Goal: Task Accomplishment & Management: Manage account settings

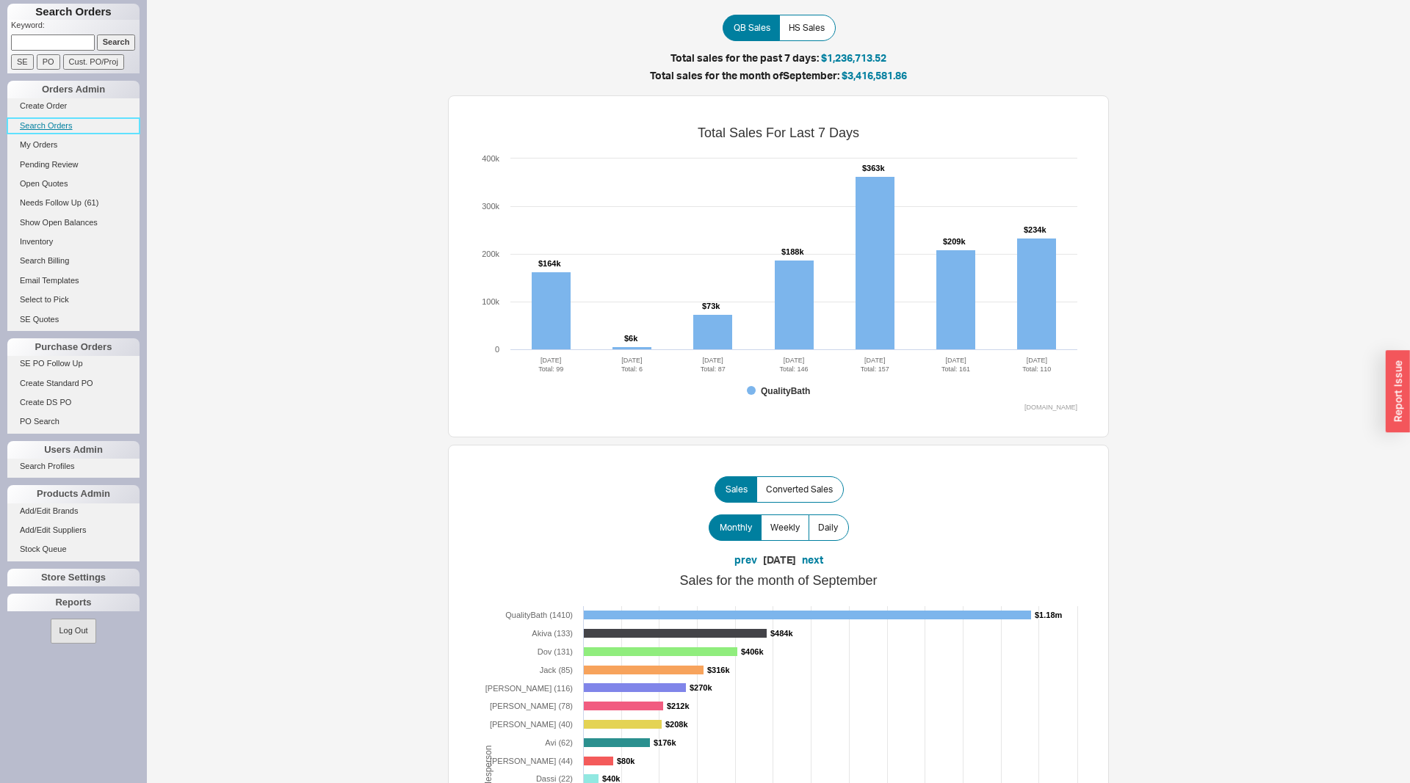
click at [49, 129] on link "Search Orders" at bounding box center [73, 125] width 132 height 15
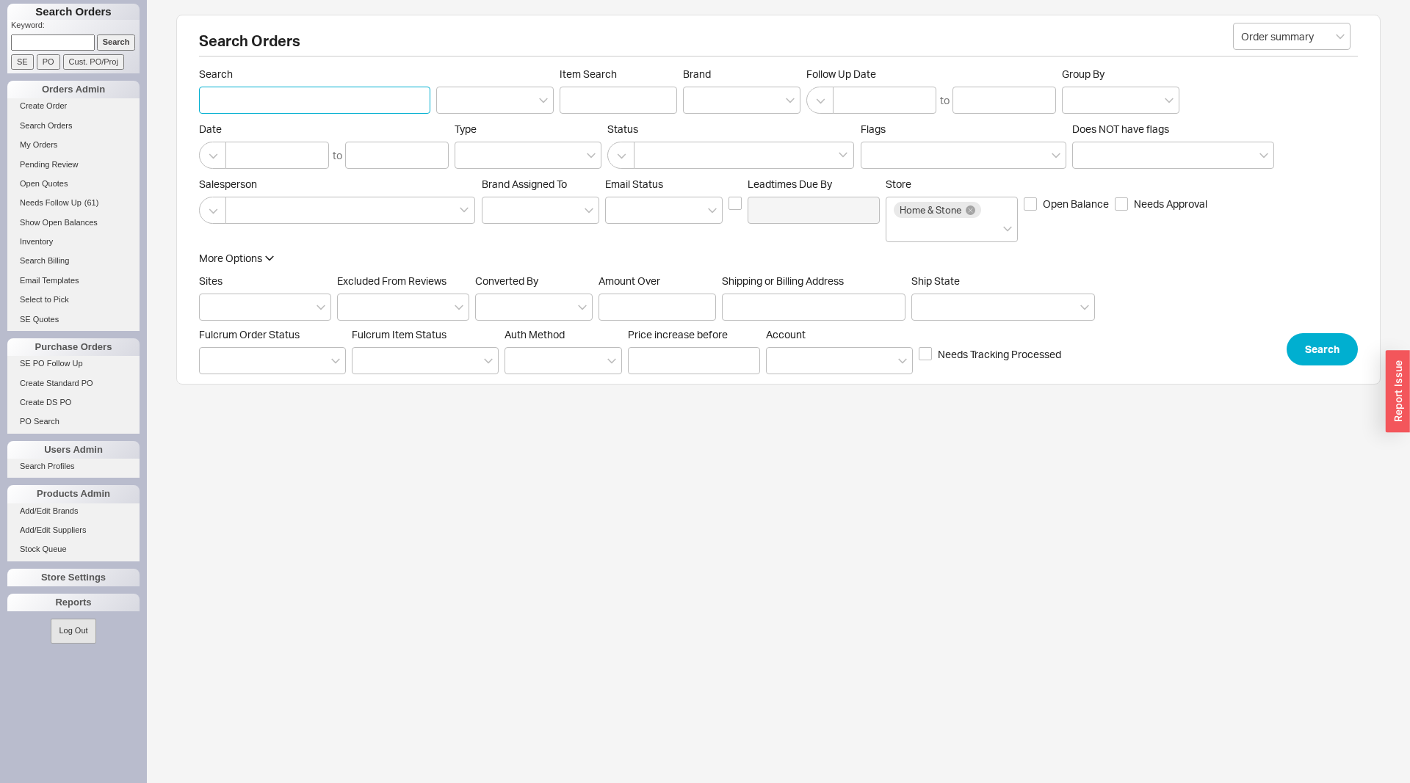
click at [248, 105] on input "Search" at bounding box center [314, 100] width 231 height 27
type input "brecher"
click at [1321, 344] on button "Search" at bounding box center [1321, 349] width 71 height 32
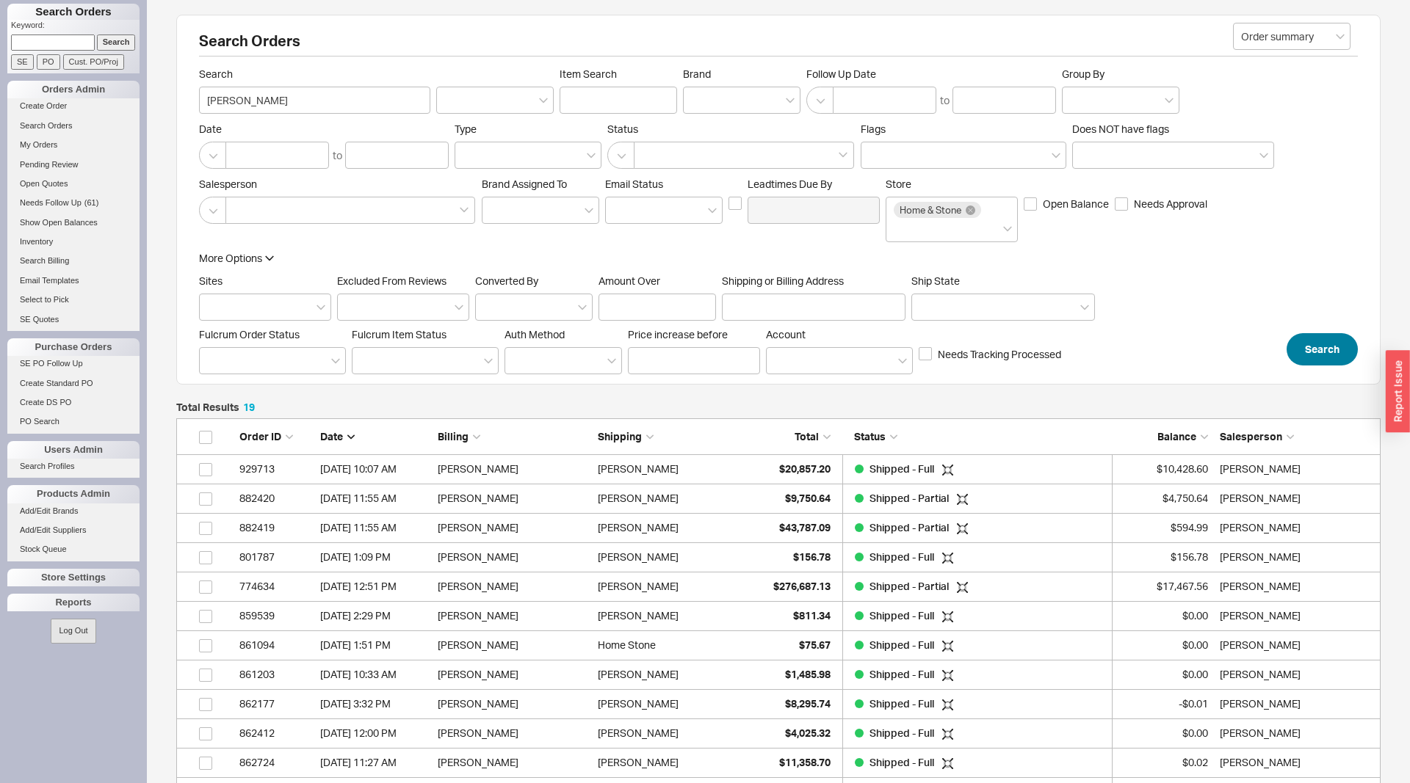
scroll to position [1, 1]
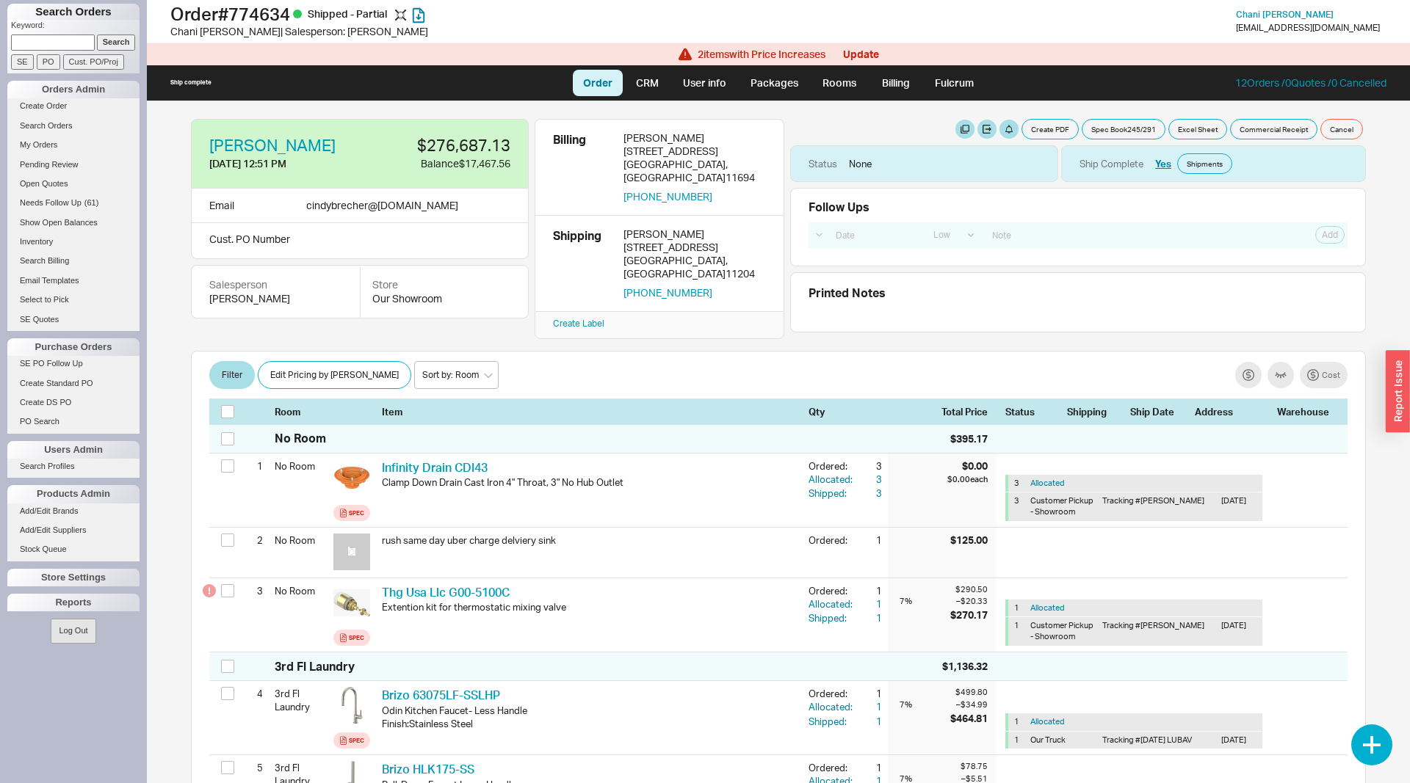
select select "LOW"
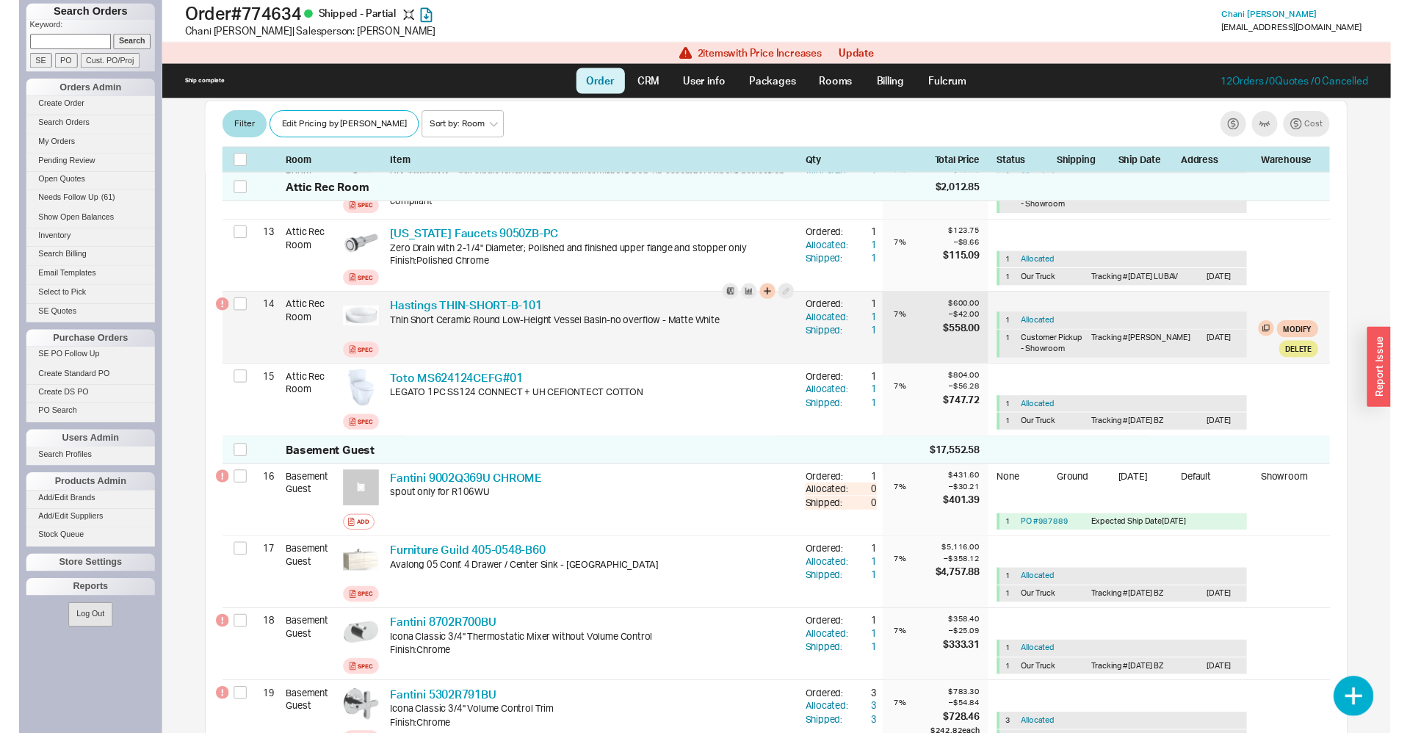
scroll to position [6573, 0]
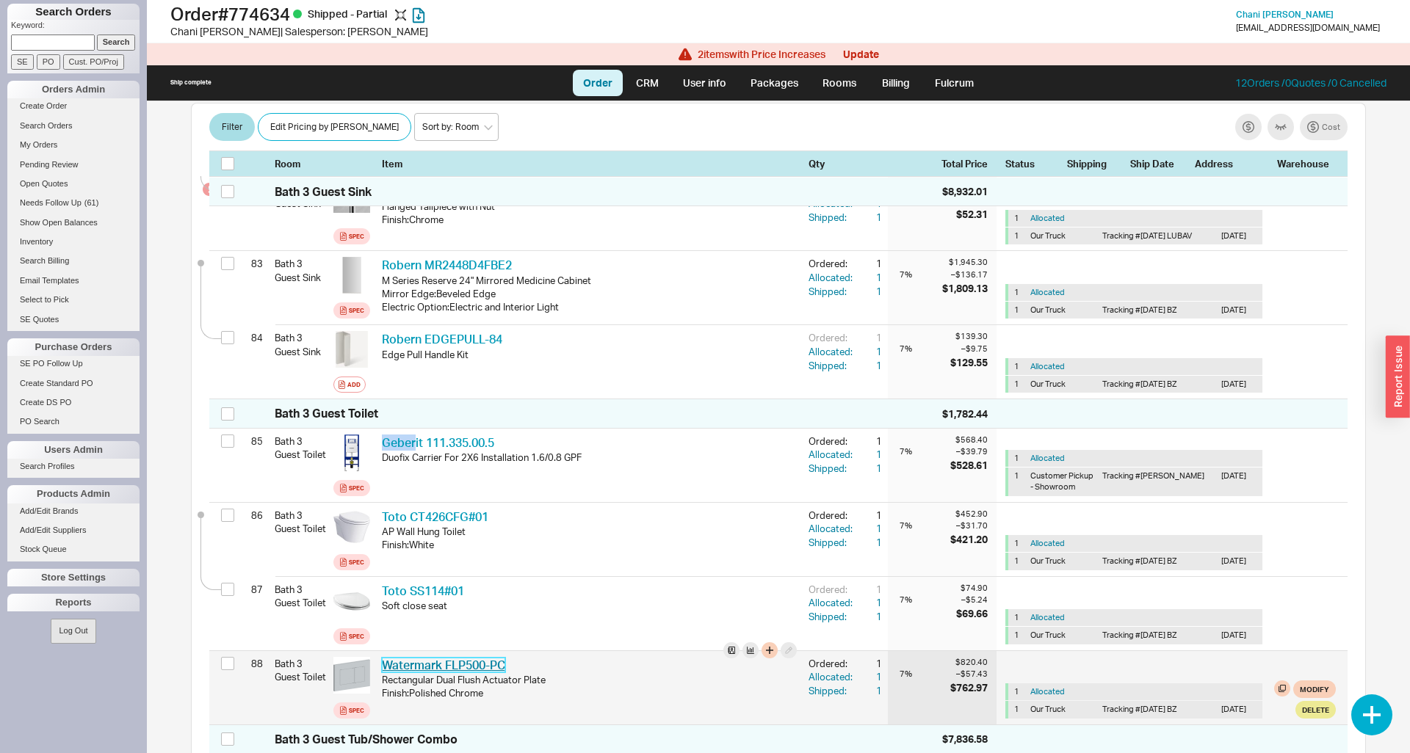
click at [493, 658] on link "Watermark FLP500-PC" at bounding box center [443, 665] width 123 height 15
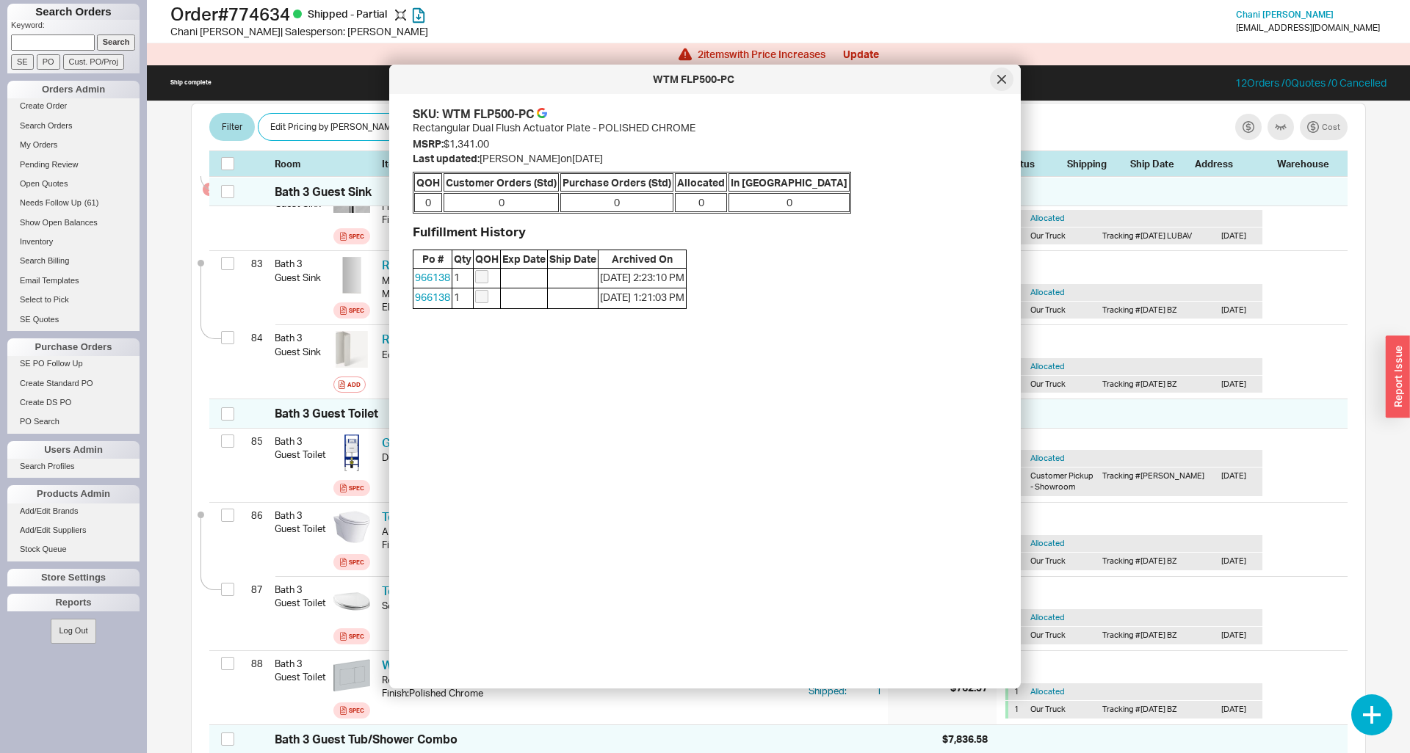
click at [1001, 71] on div at bounding box center [1001, 79] width 23 height 23
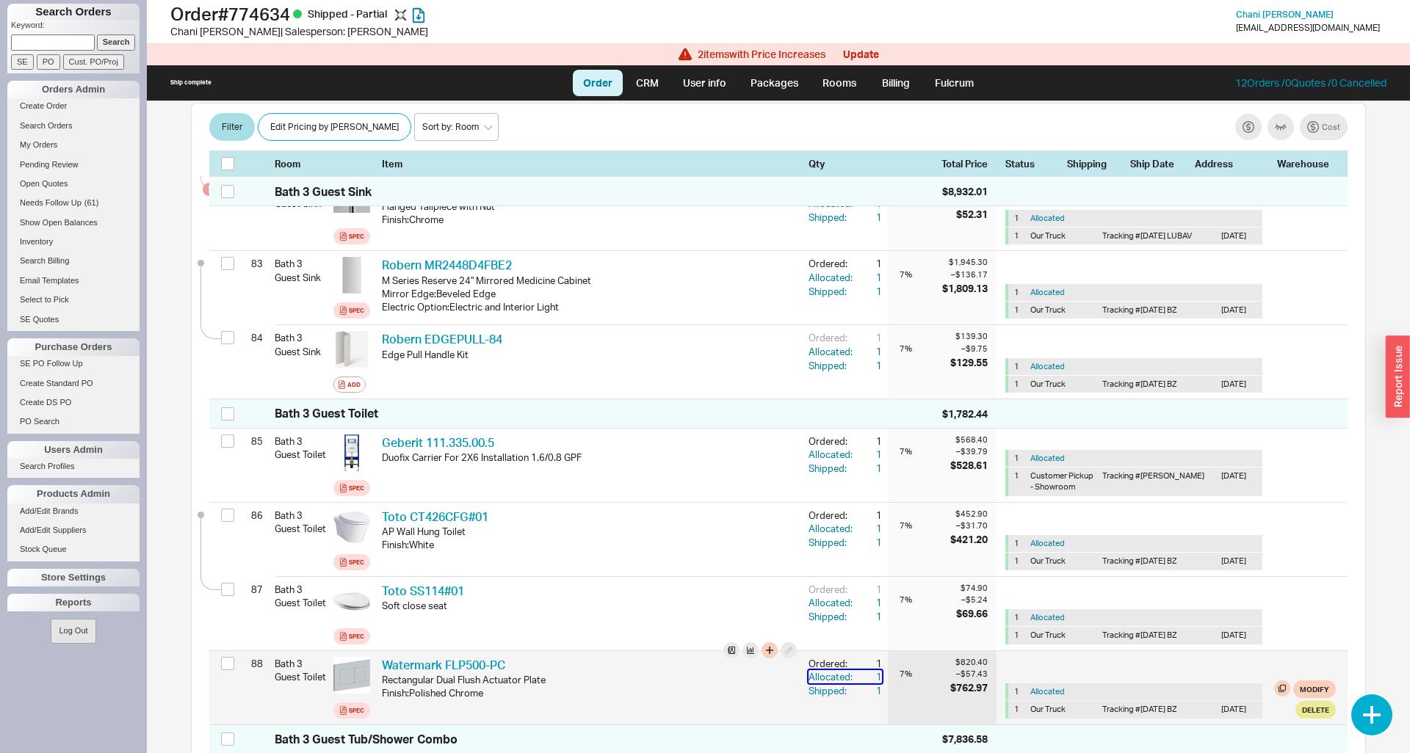
click at [879, 670] on div "1" at bounding box center [868, 676] width 26 height 13
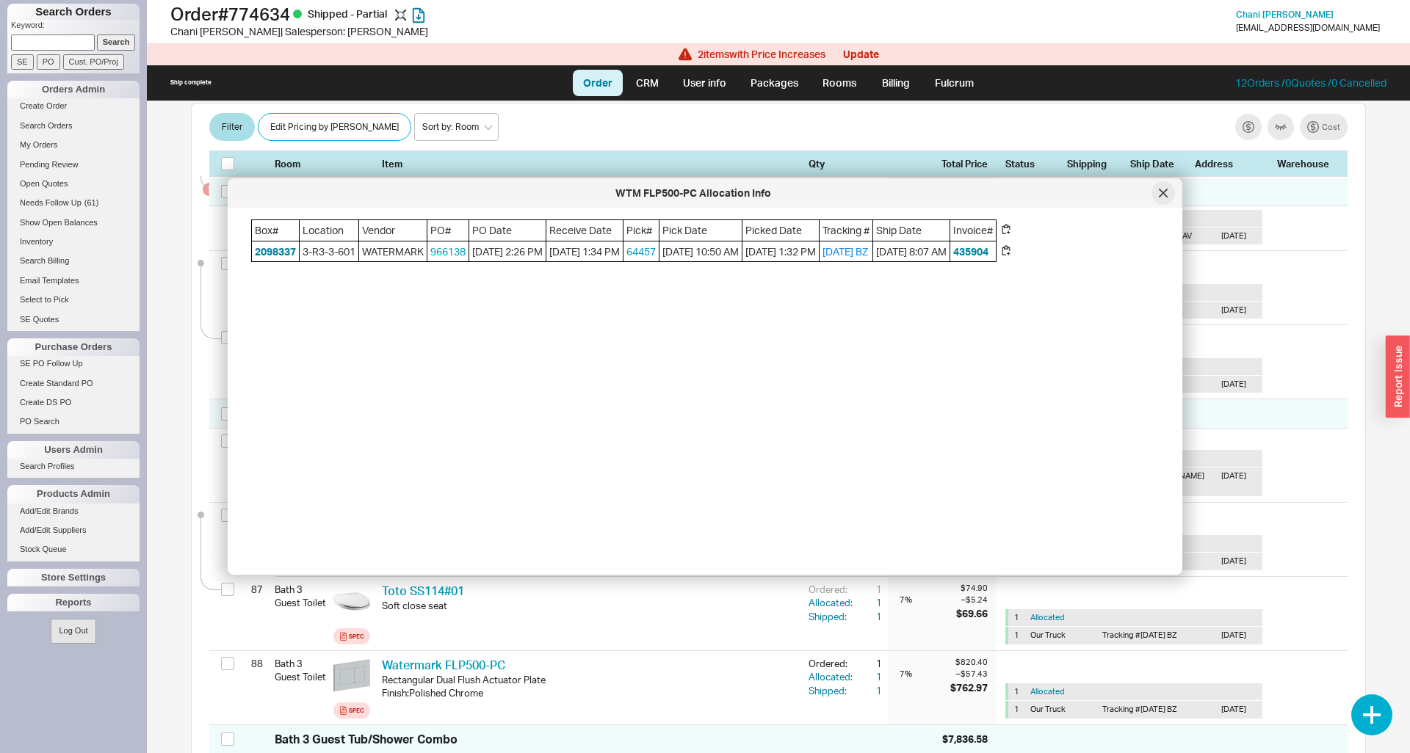
click at [1162, 192] on icon at bounding box center [1162, 192] width 7 height 7
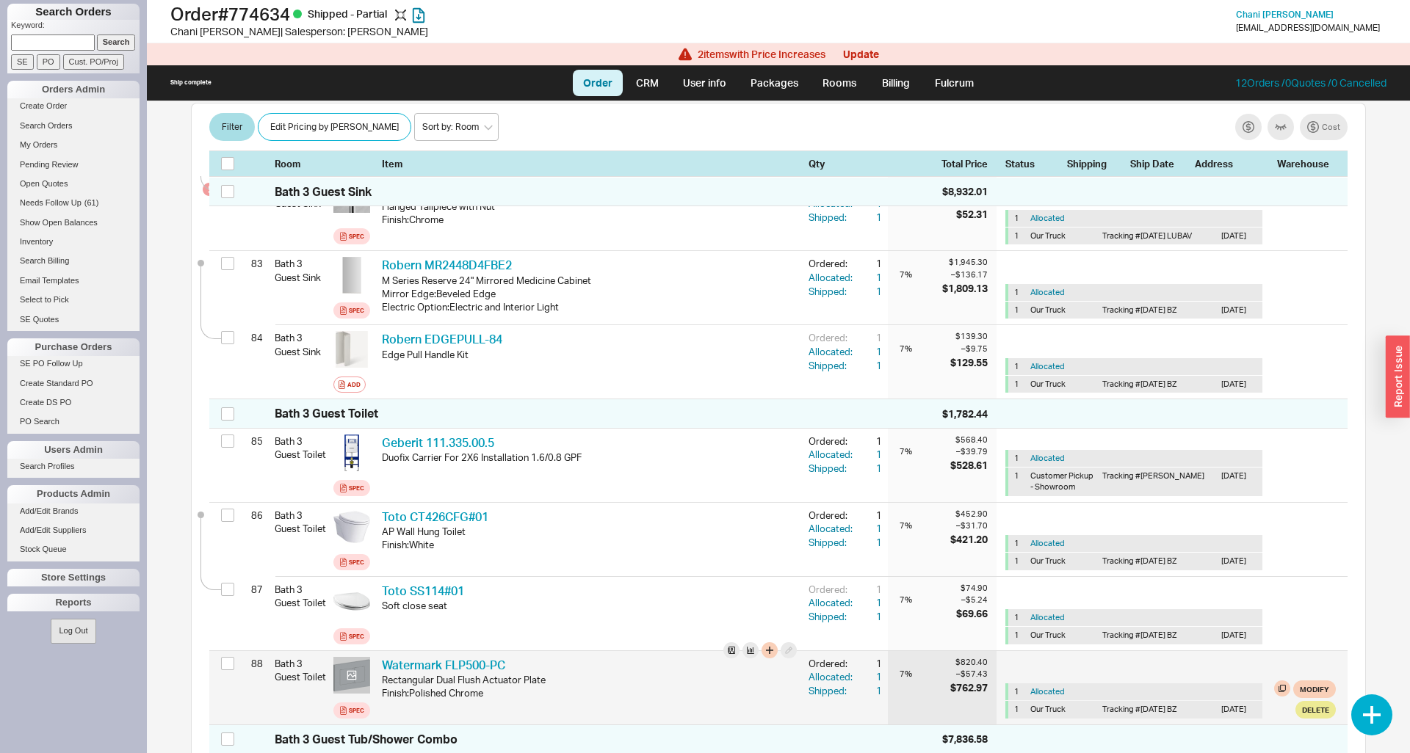
click at [357, 670] on icon at bounding box center [352, 675] width 11 height 11
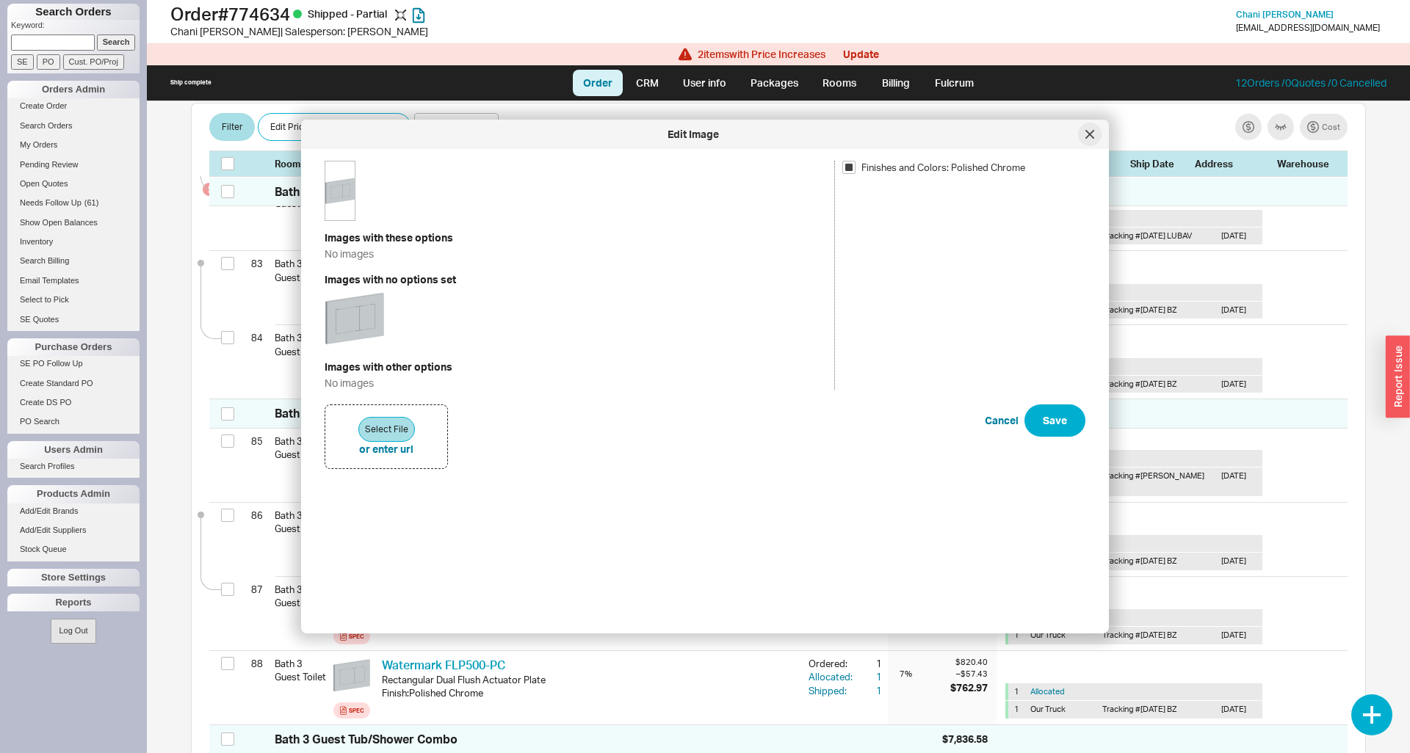
click at [1087, 132] on icon at bounding box center [1089, 134] width 7 height 7
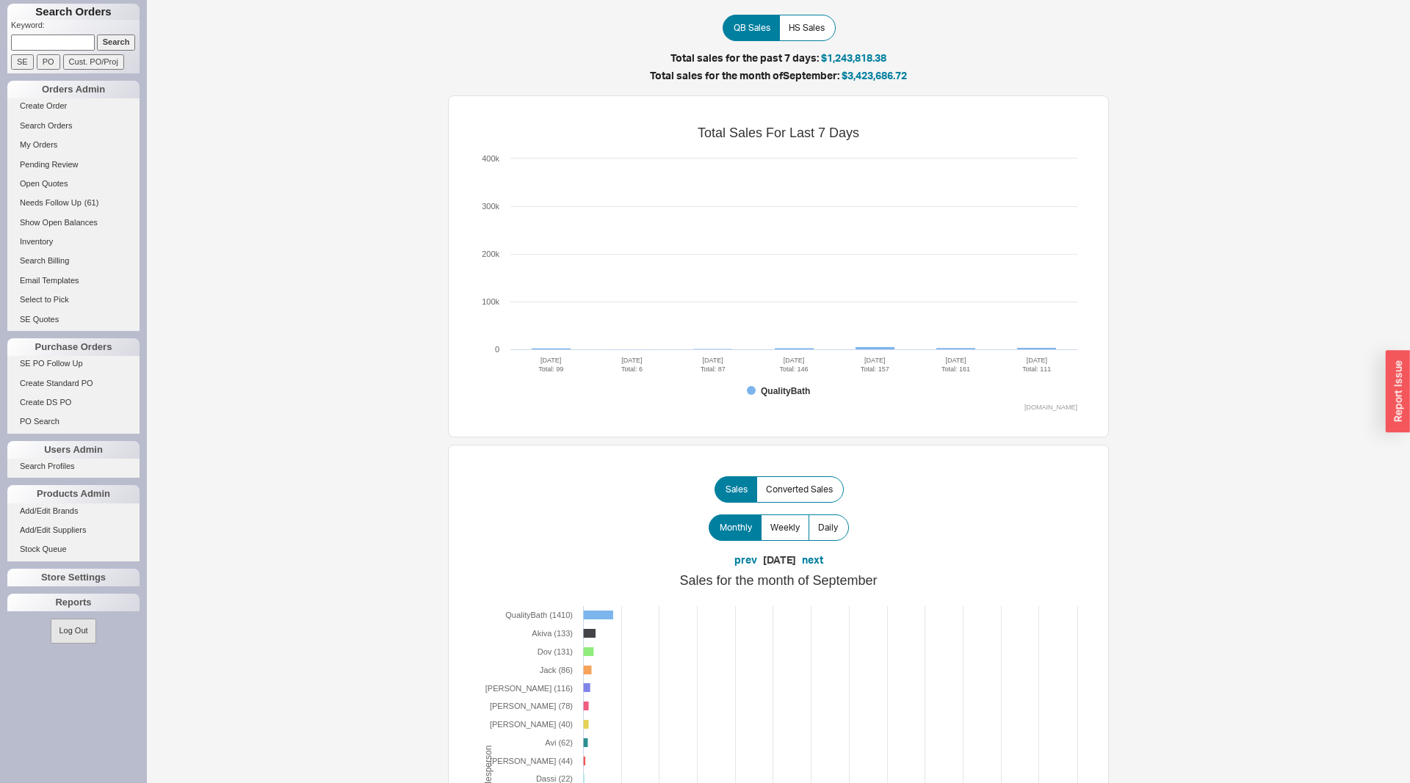
click at [70, 35] on input at bounding box center [53, 42] width 84 height 15
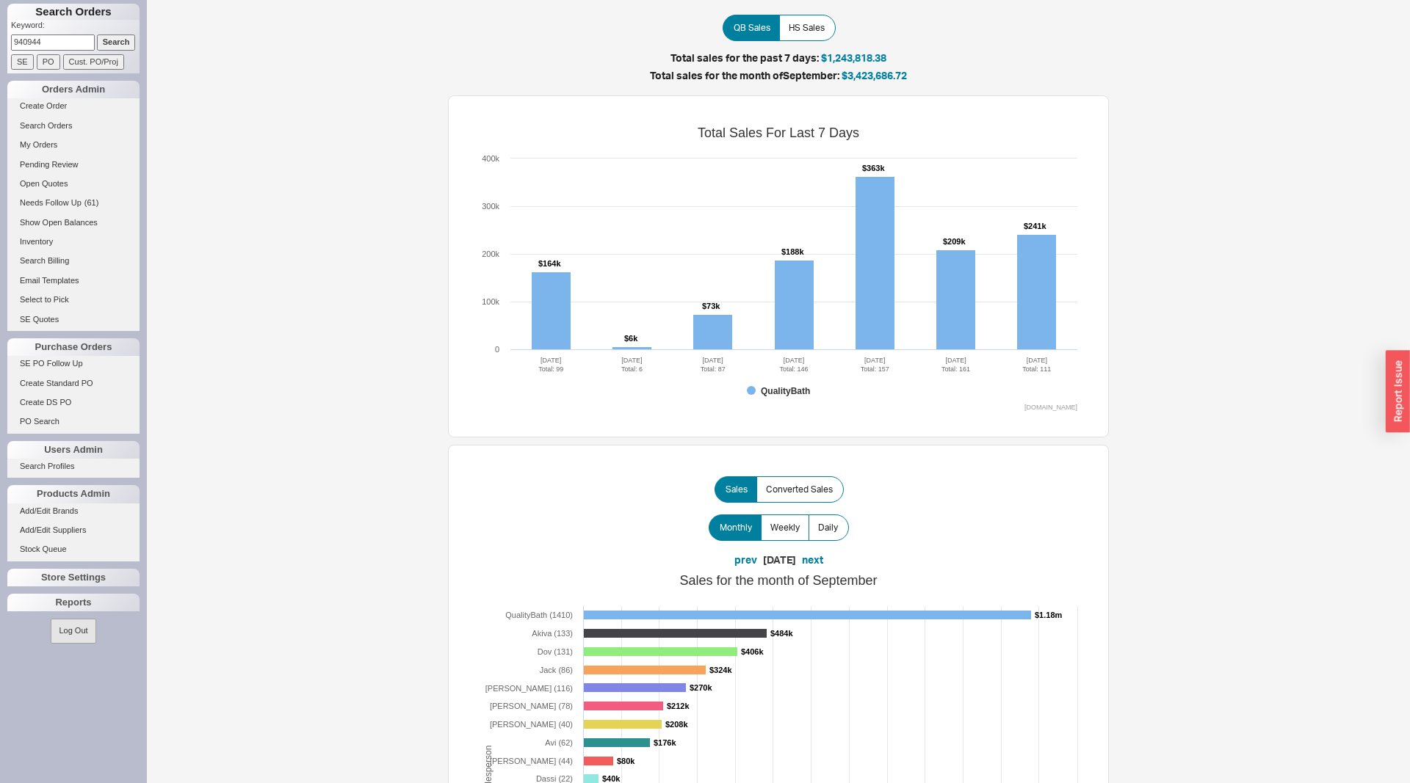
type input "940944"
click at [97, 35] on input "Search" at bounding box center [116, 42] width 39 height 15
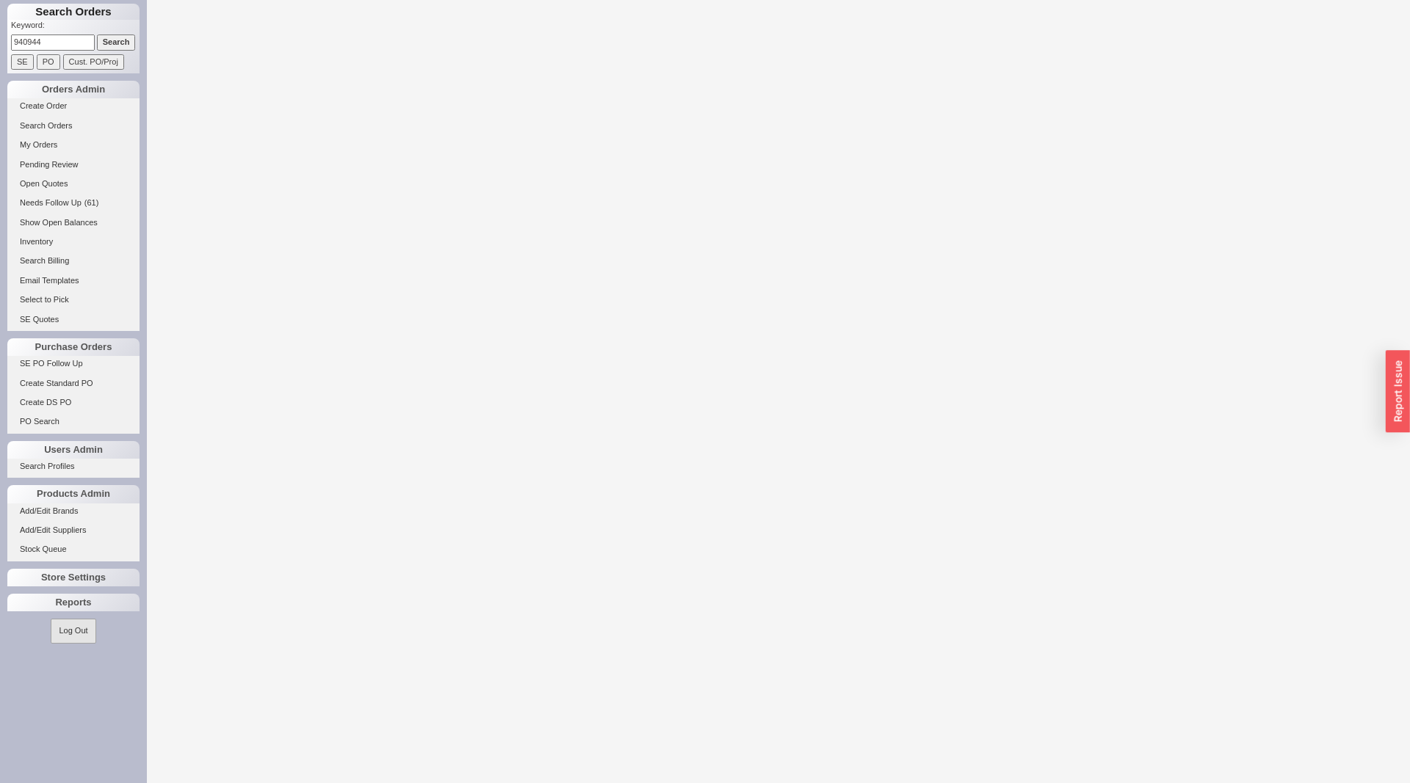
select select "LOW"
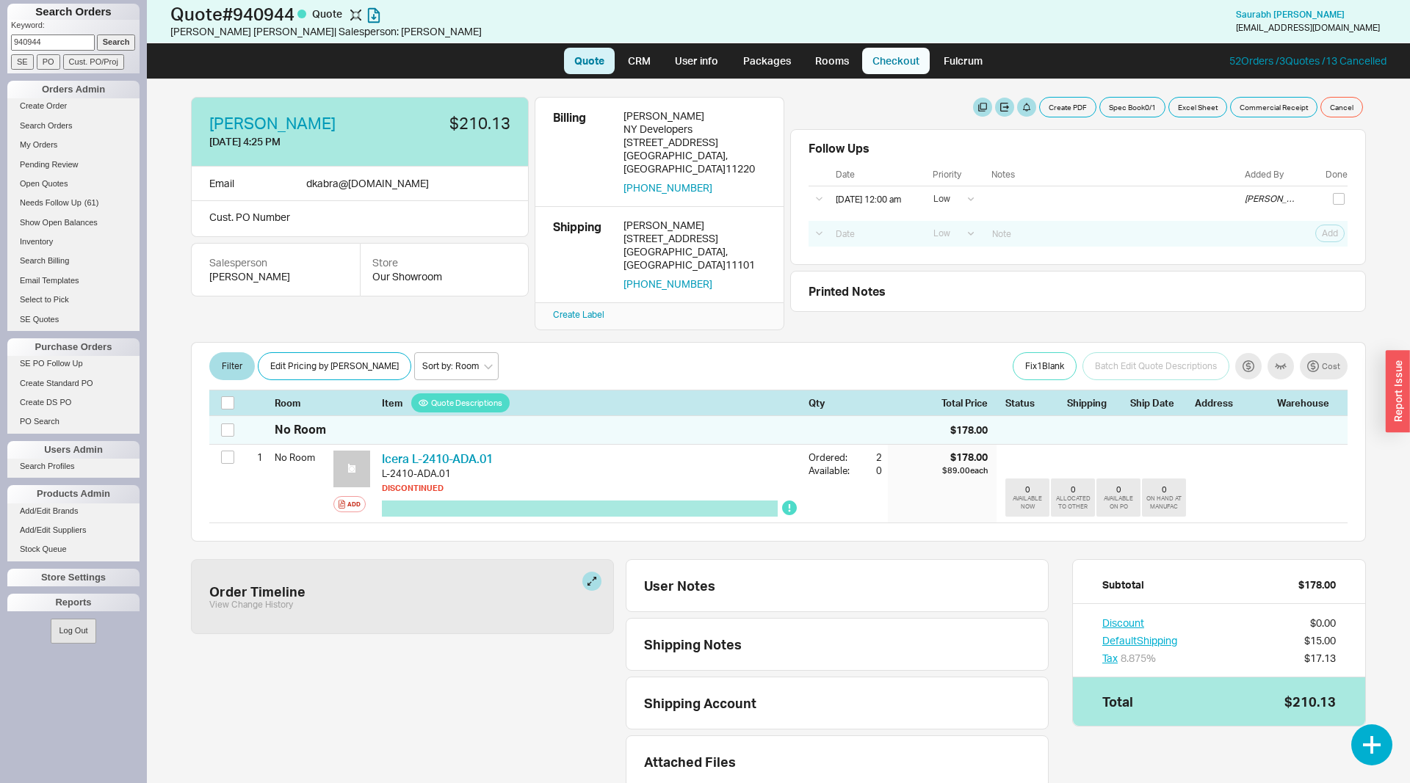
click at [888, 66] on link "Checkout" at bounding box center [896, 61] width 68 height 26
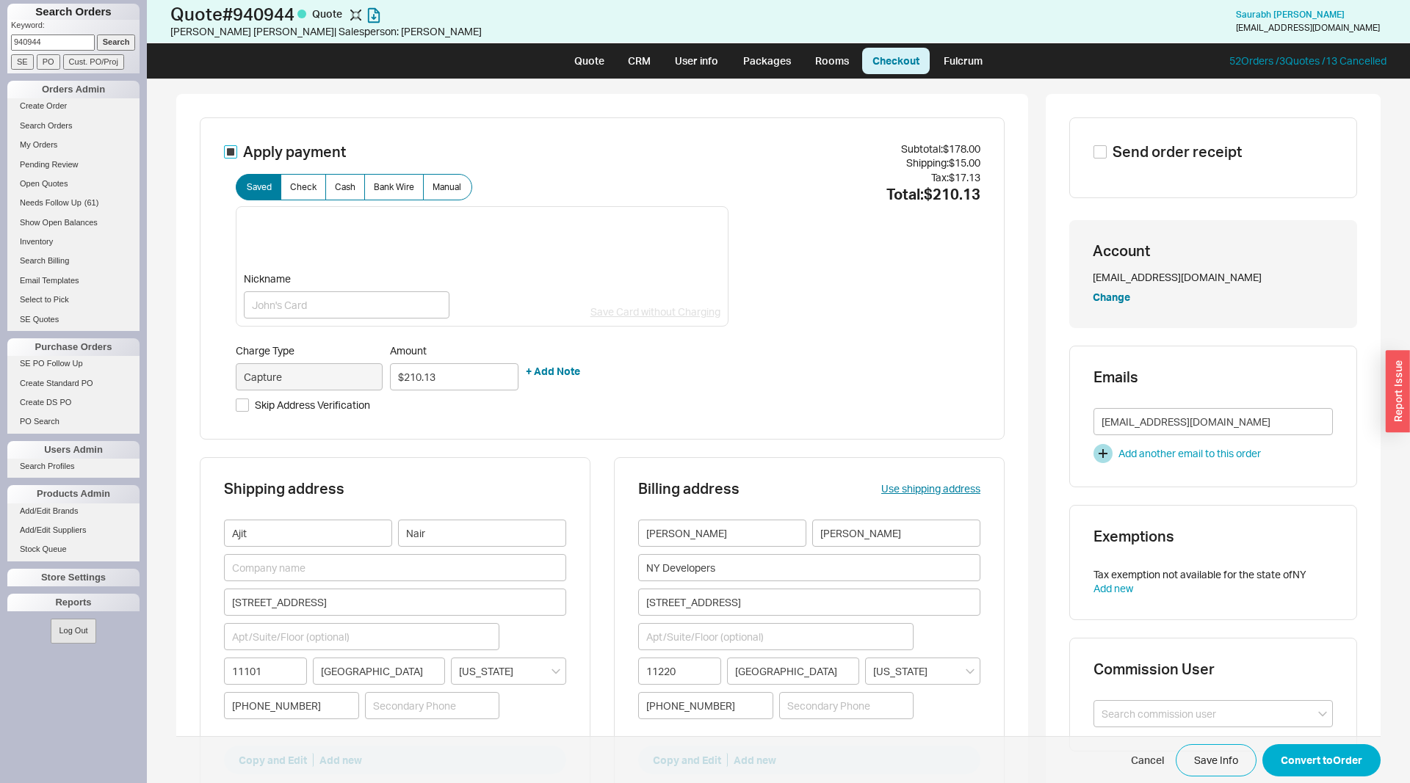
click at [236, 150] on input "Apply payment" at bounding box center [230, 151] width 13 height 13
checkbox input "false"
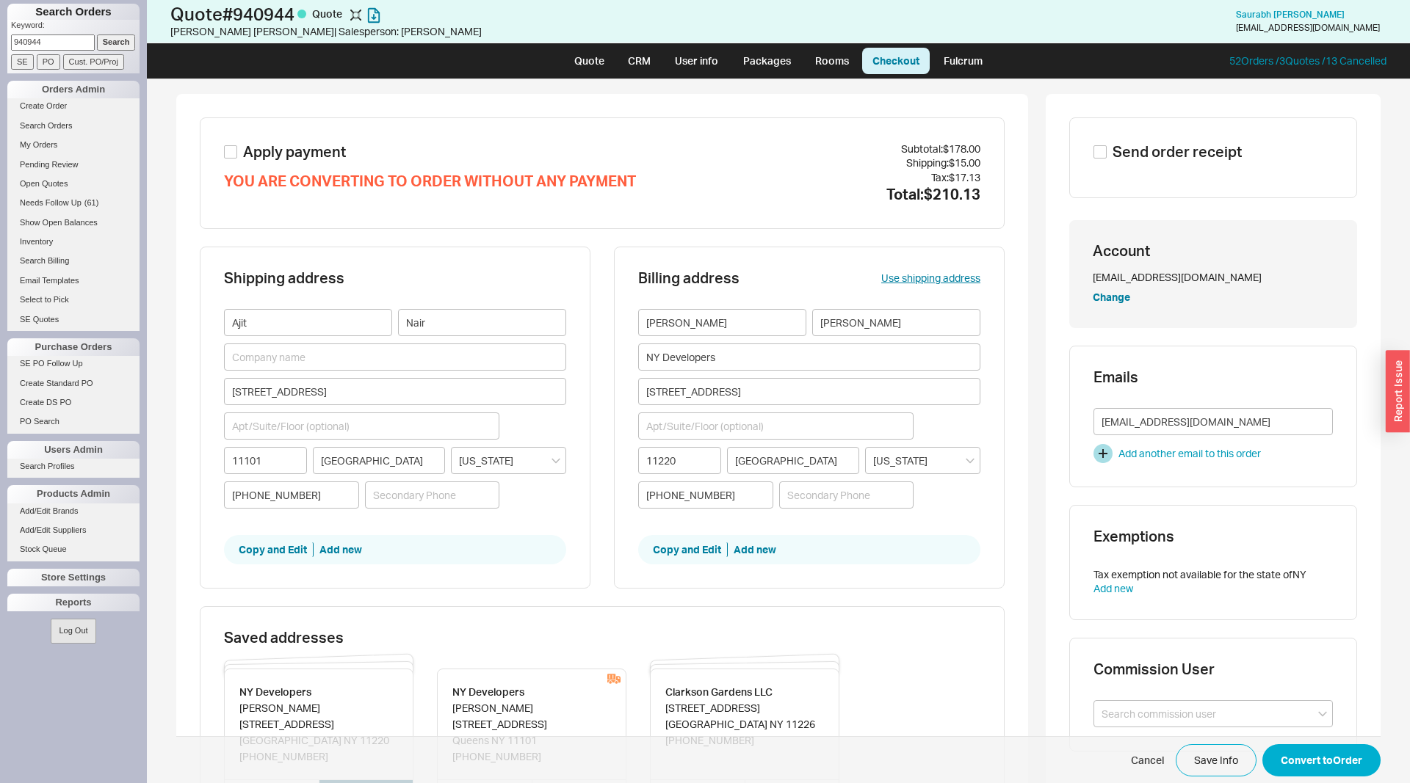
drag, startPoint x: 989, startPoint y: 764, endPoint x: 997, endPoint y: 761, distance: 8.4
click at [991, 763] on span "Cancel Save Info Convert to Order" at bounding box center [778, 760] width 1204 height 48
click at [1314, 754] on button "Convert to Order" at bounding box center [1321, 760] width 118 height 32
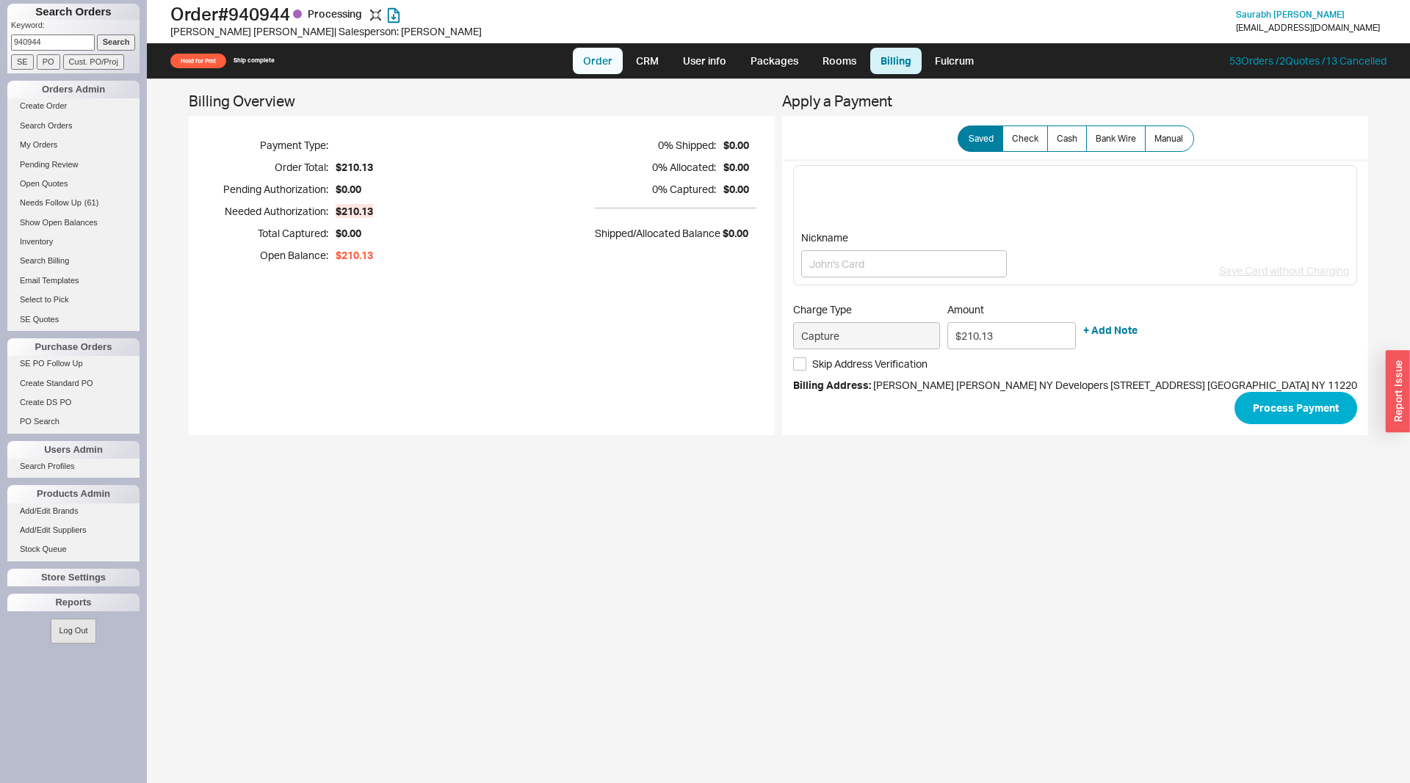
click at [604, 65] on link "Order" at bounding box center [598, 61] width 50 height 26
select select "LOW"
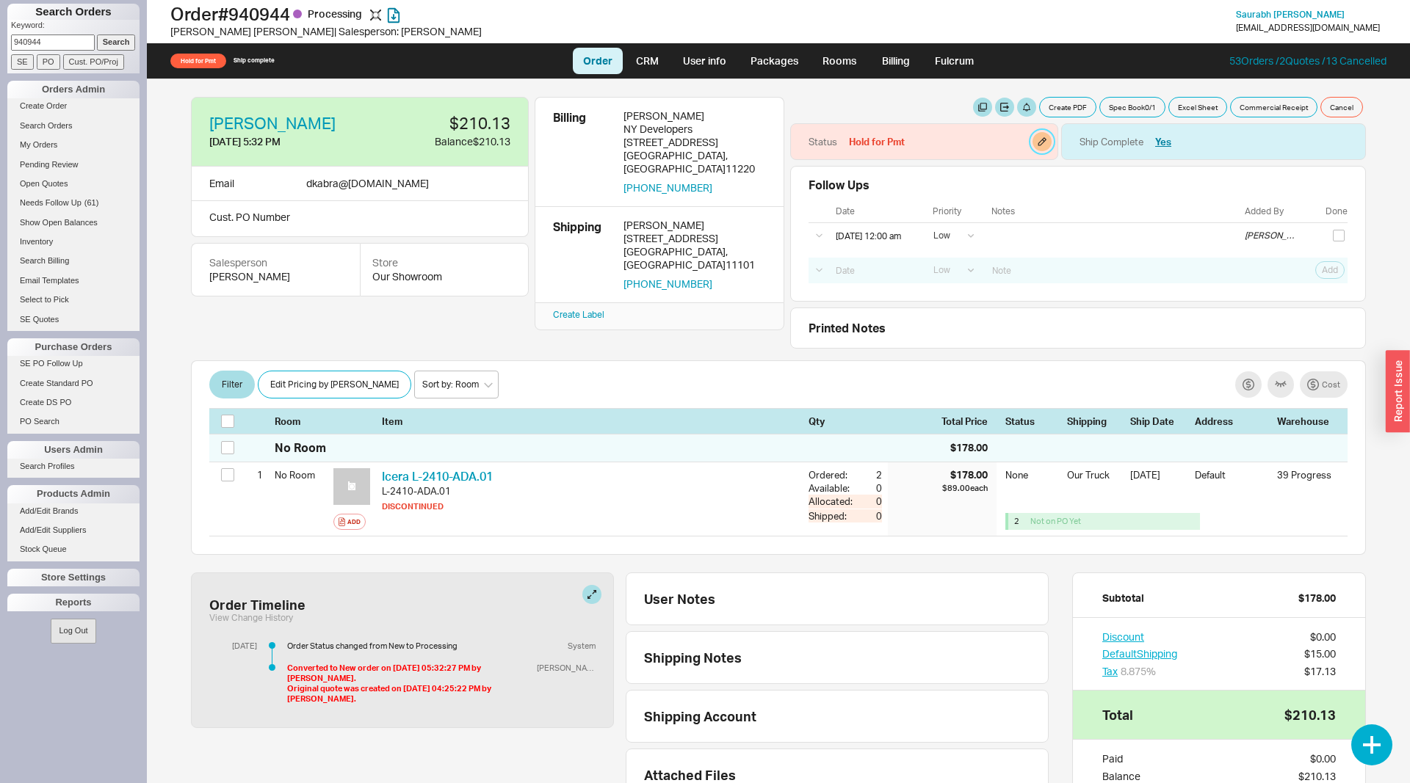
click at [1045, 140] on button "button" at bounding box center [1041, 141] width 19 height 19
select select "Hold for Pmt"
click at [902, 178] on select "None On Hold Call Before Ship Hold for Balance Hold For Payment Wait For Cust. …" at bounding box center [971, 191] width 139 height 27
select select
click option "None" at bounding box center [0, 0] width 0 height 0
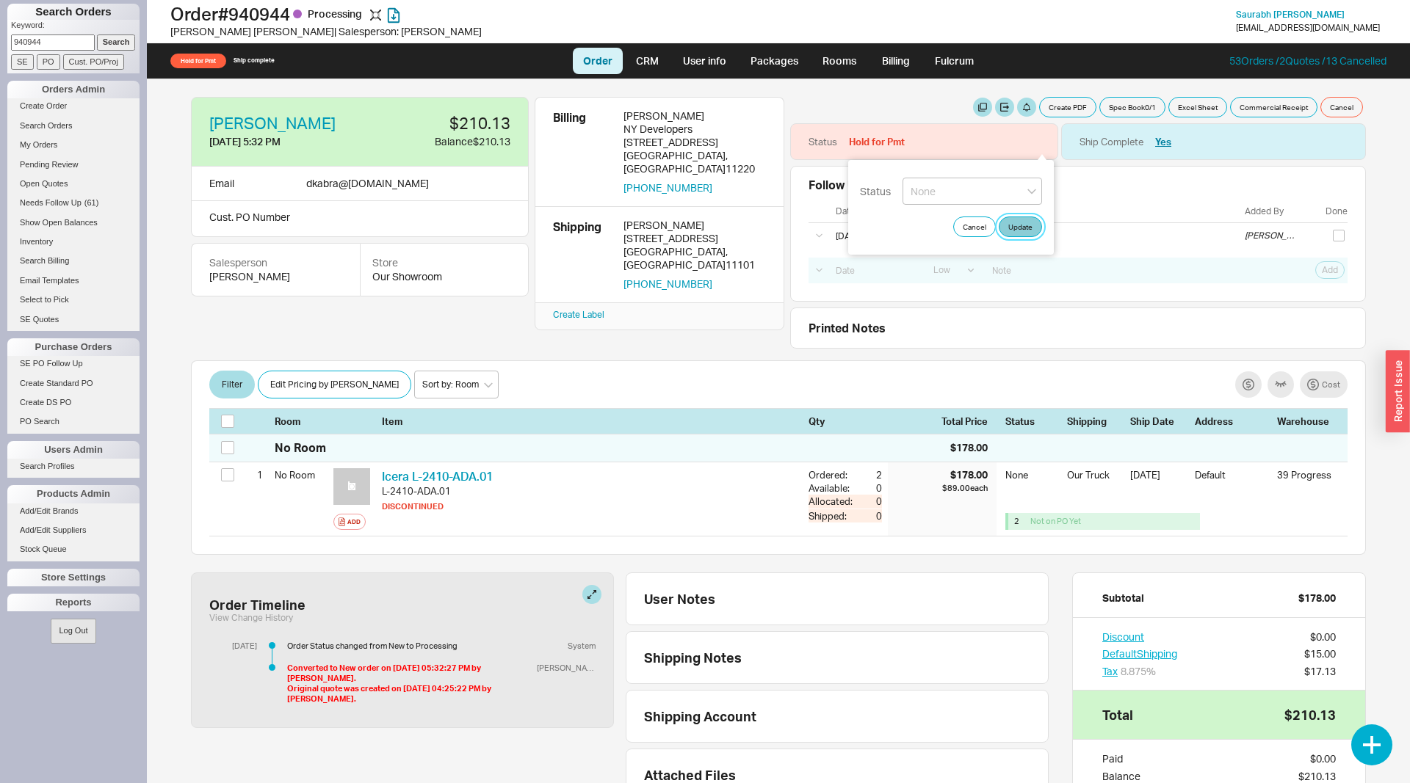
click at [1014, 228] on button "Update" at bounding box center [1019, 227] width 43 height 21
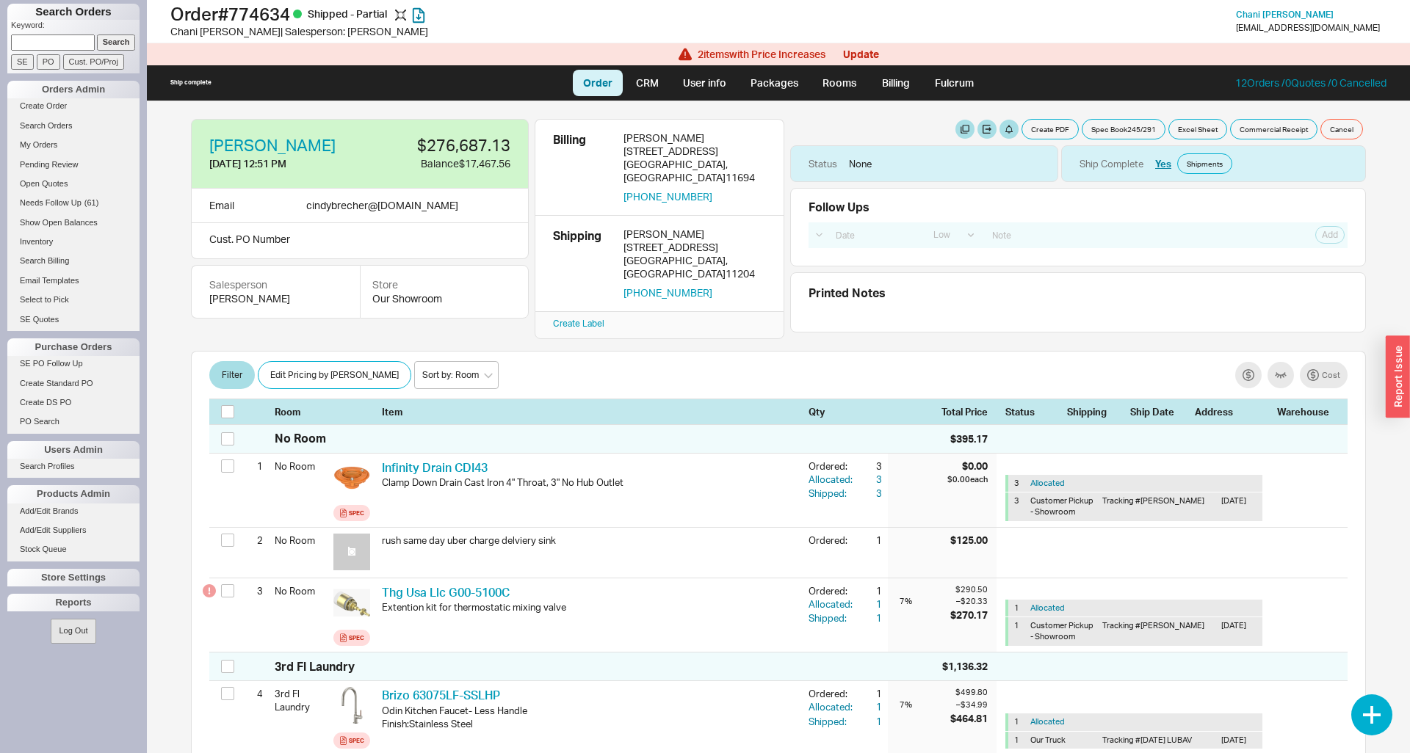
select select "LOW"
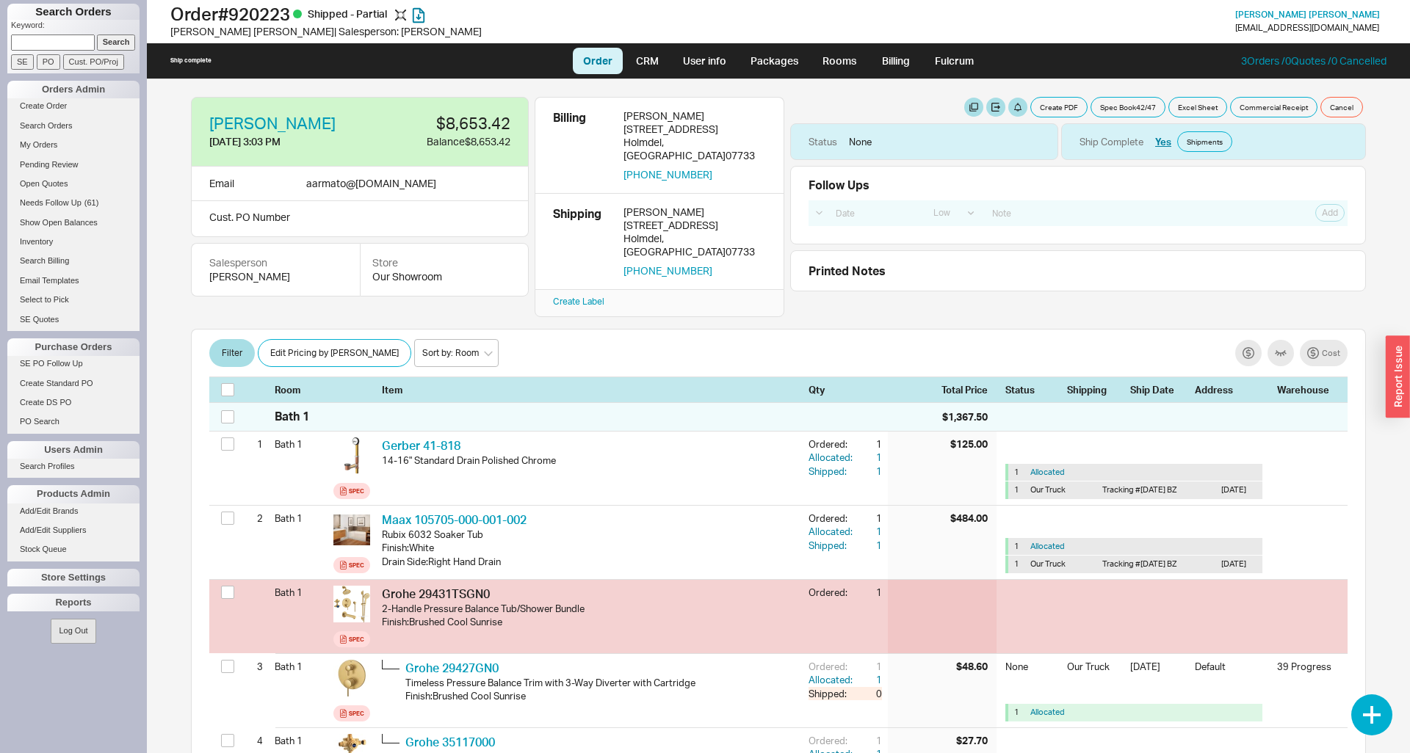
select select "LOW"
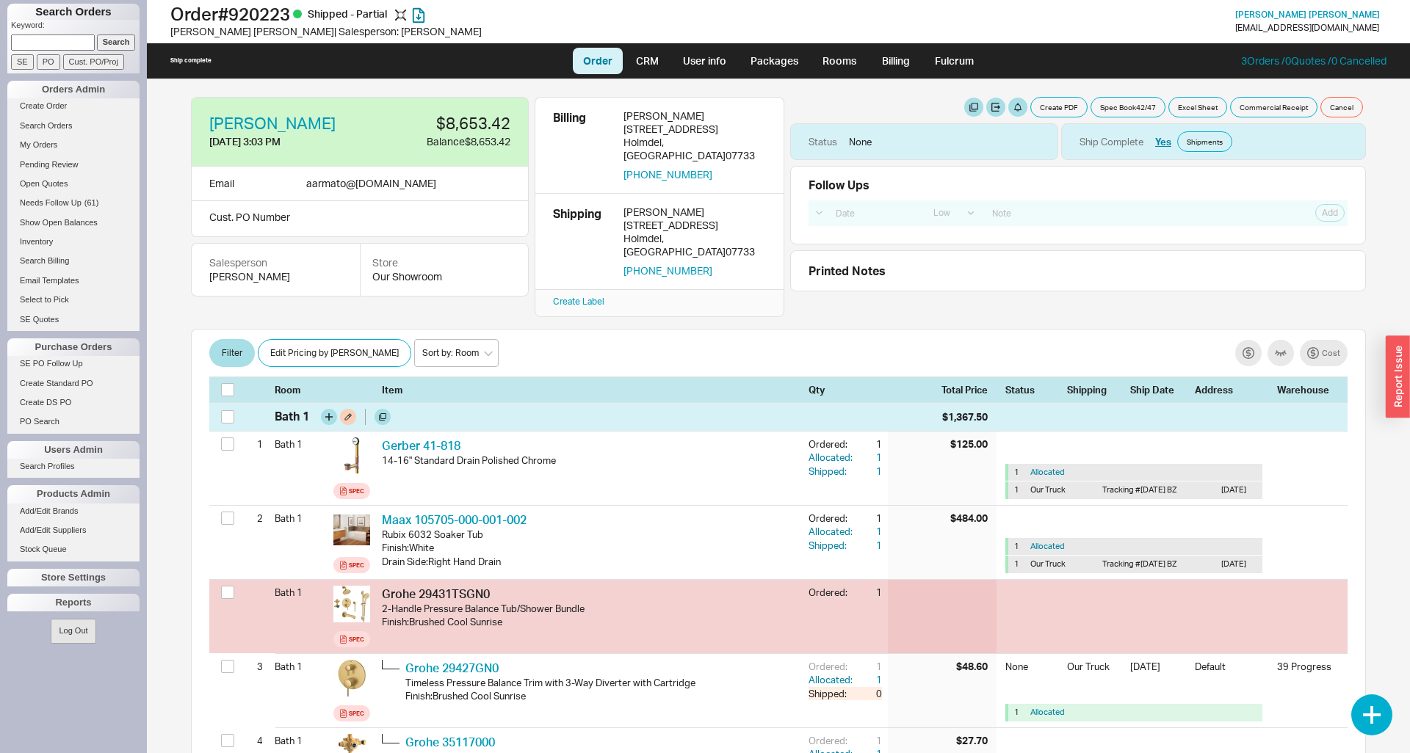
scroll to position [150, 0]
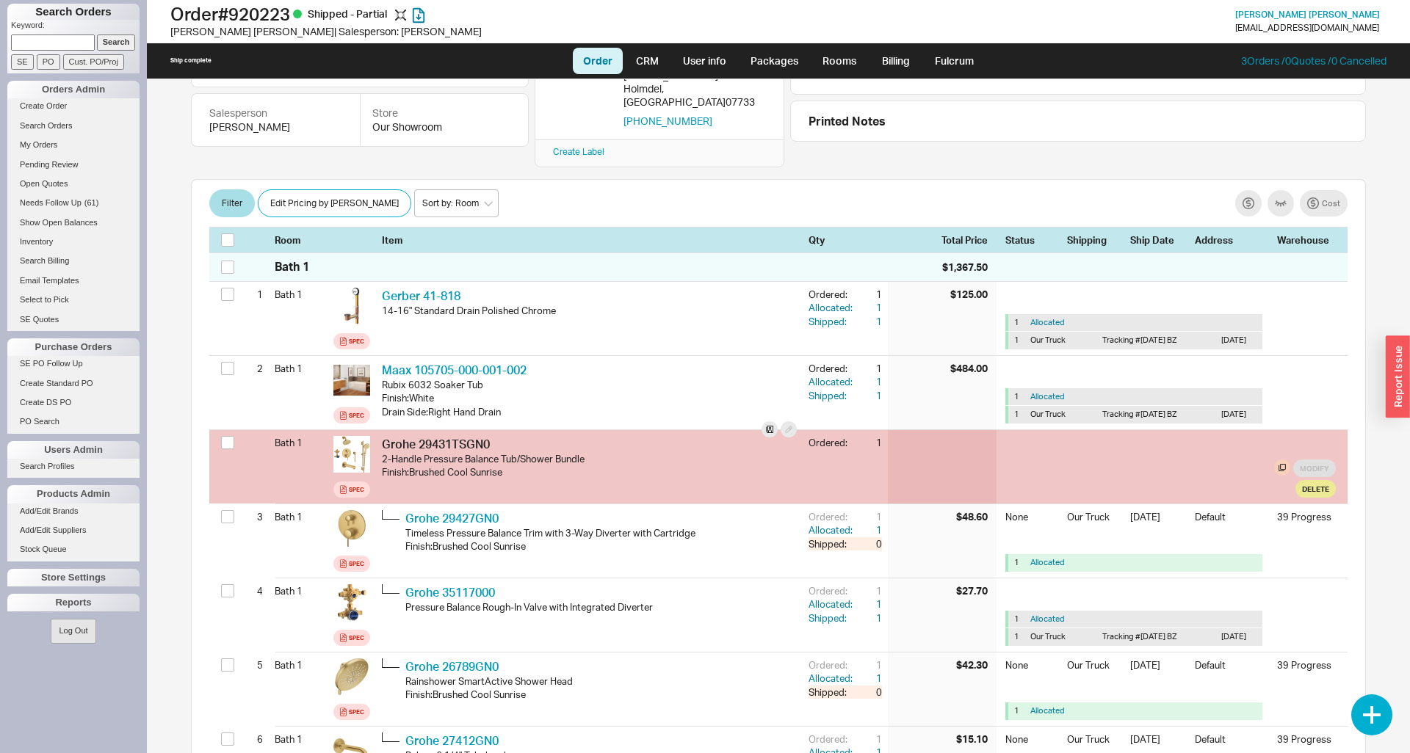
click at [682, 452] on div "2-Handle Pressure Balance Tub/Shower Bundle" at bounding box center [589, 458] width 415 height 13
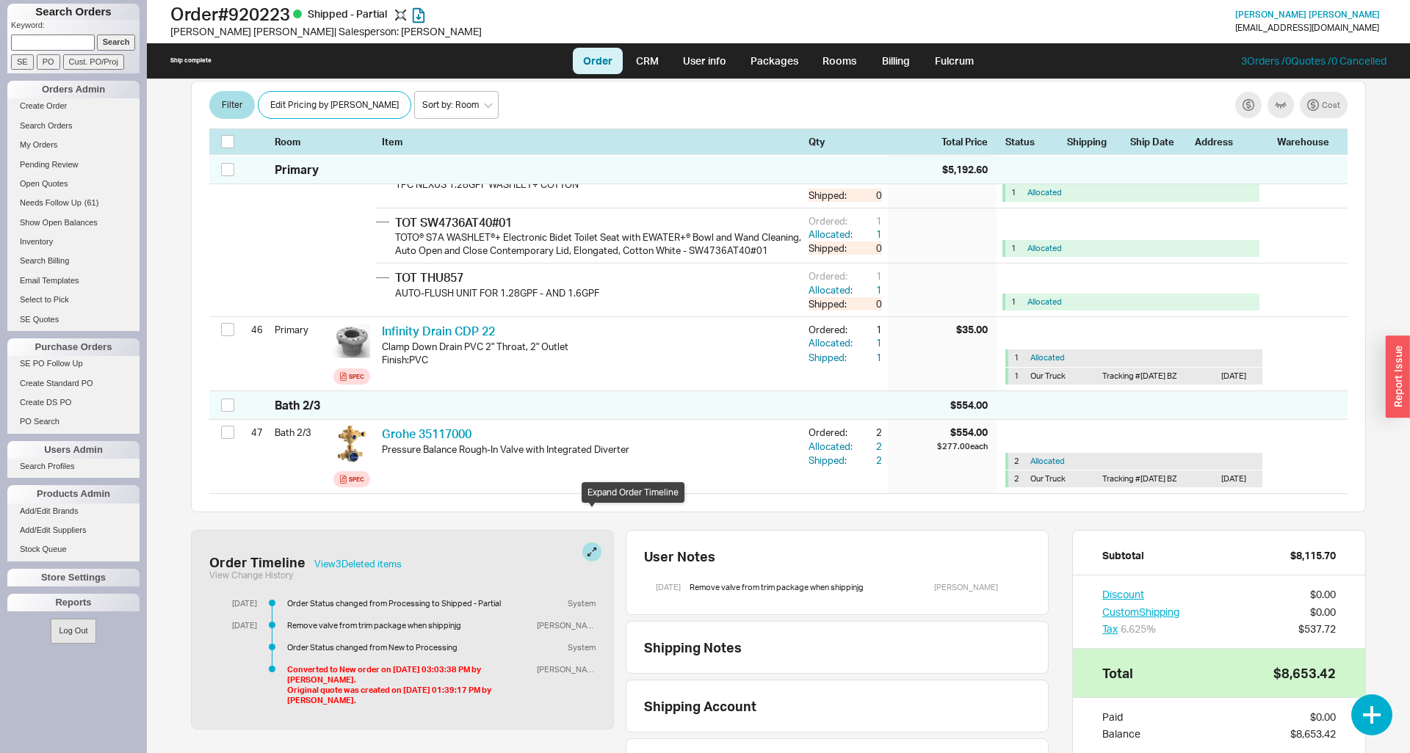
scroll to position [3897, 0]
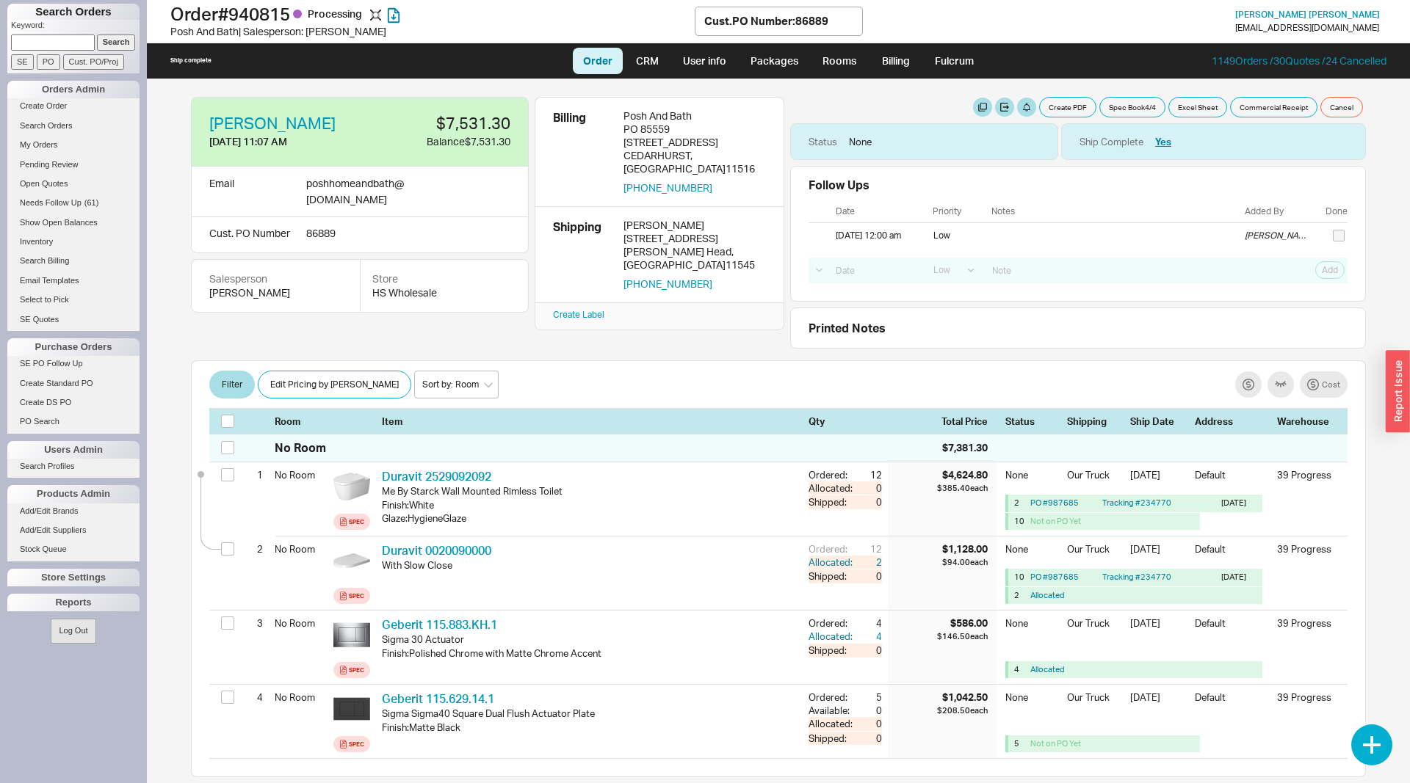
select select "LOW"
click at [686, 219] on div "Sammy Benmoha" at bounding box center [694, 225] width 142 height 13
click at [692, 219] on div "Sammy Benmoha" at bounding box center [694, 225] width 142 height 13
click at [701, 245] on div "Glen Head , NY 11545" at bounding box center [694, 258] width 142 height 26
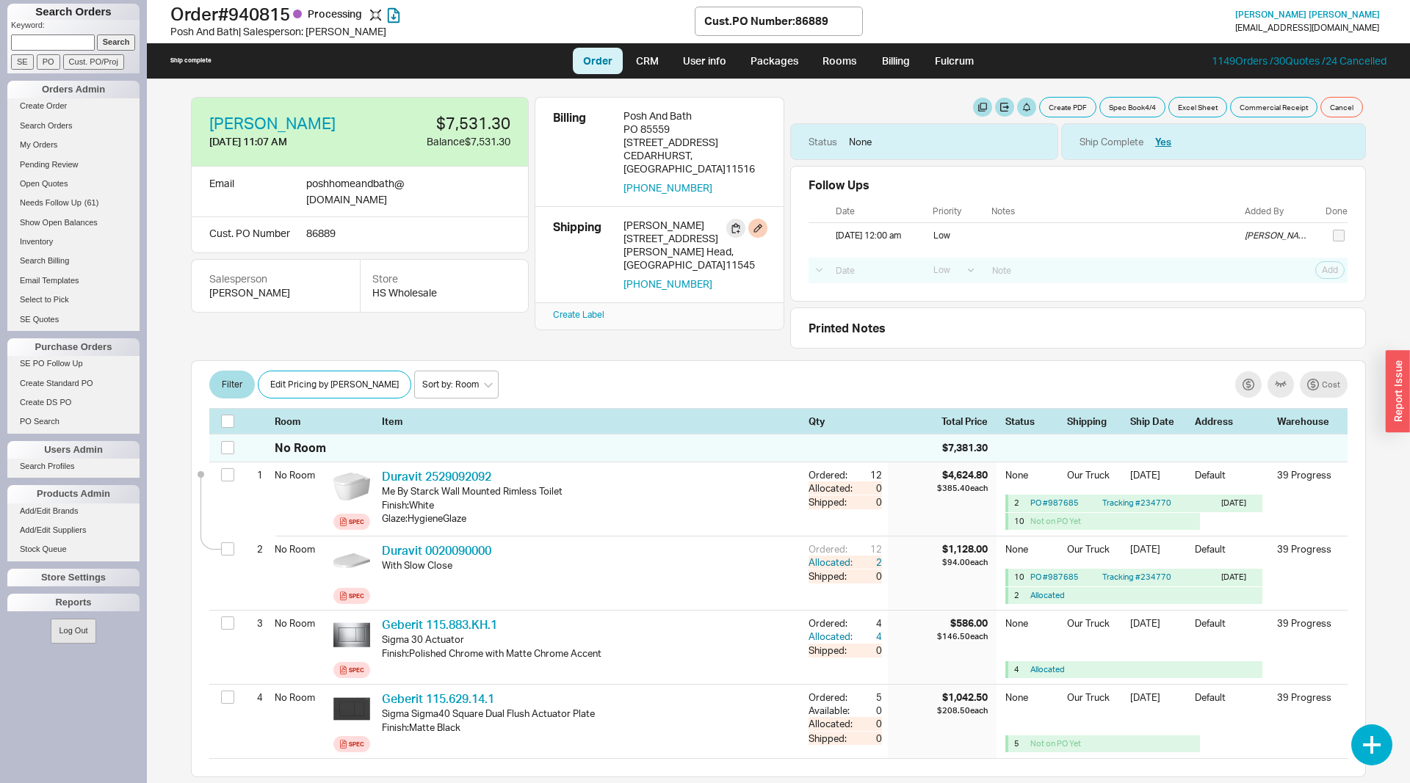
drag, startPoint x: 625, startPoint y: 214, endPoint x: 725, endPoint y: 241, distance: 104.0
click at [725, 241] on div "Sammy Benmoha 18 Evergreen Way Glen Head , NY 11545 917-345-3650" at bounding box center [694, 255] width 142 height 72
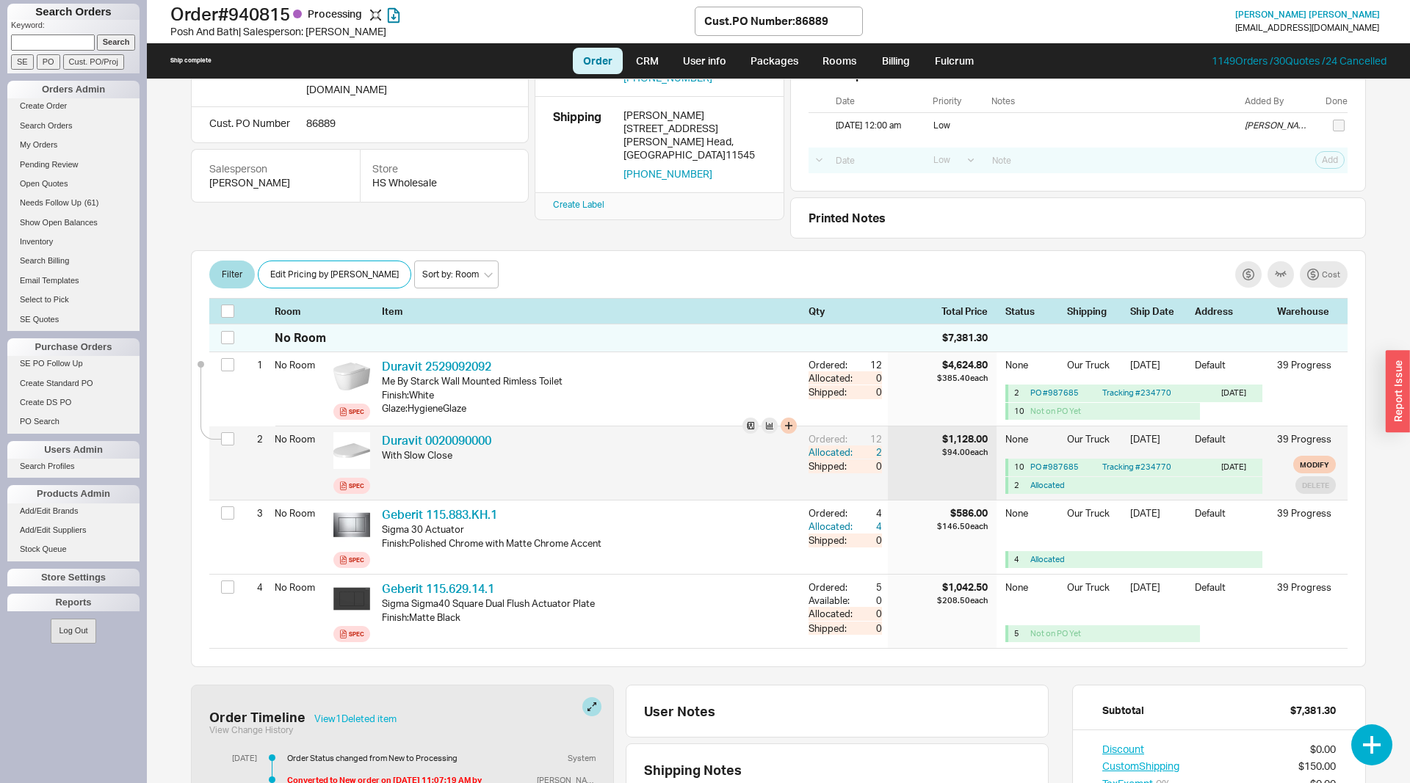
scroll to position [75, 0]
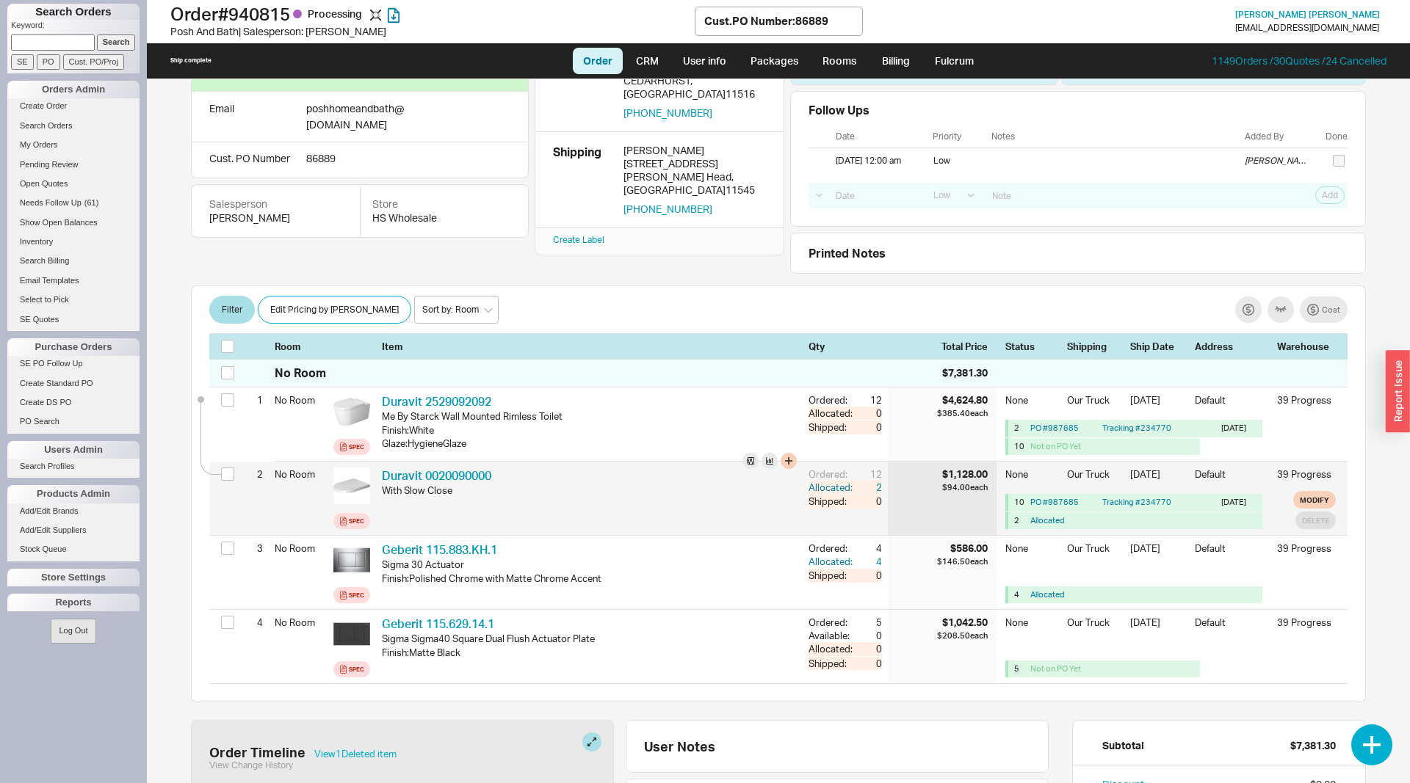
click at [461, 486] on div "With Slow Close" at bounding box center [589, 490] width 415 height 13
click at [466, 478] on link "Duravit 0020090000" at bounding box center [436, 475] width 109 height 15
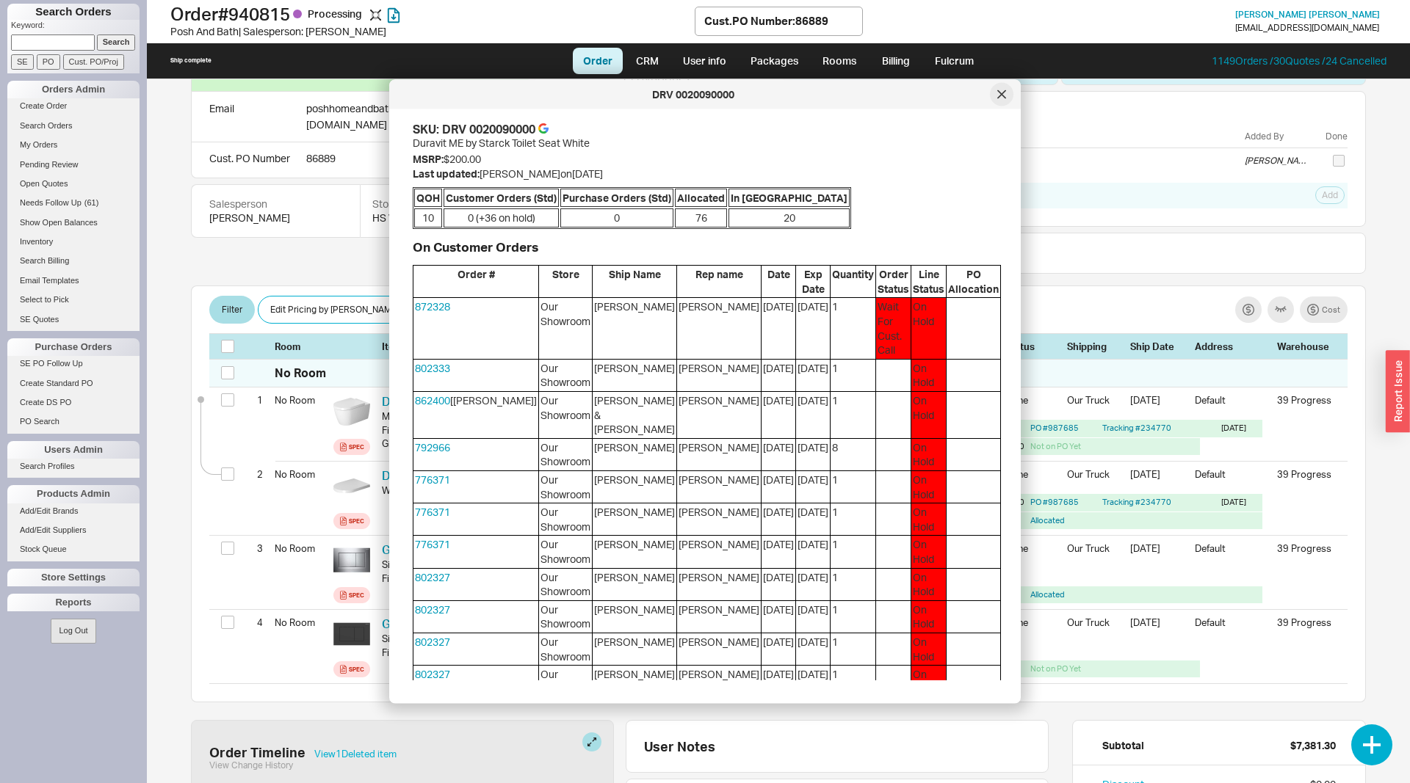
click at [1001, 94] on icon at bounding box center [1001, 93] width 7 height 7
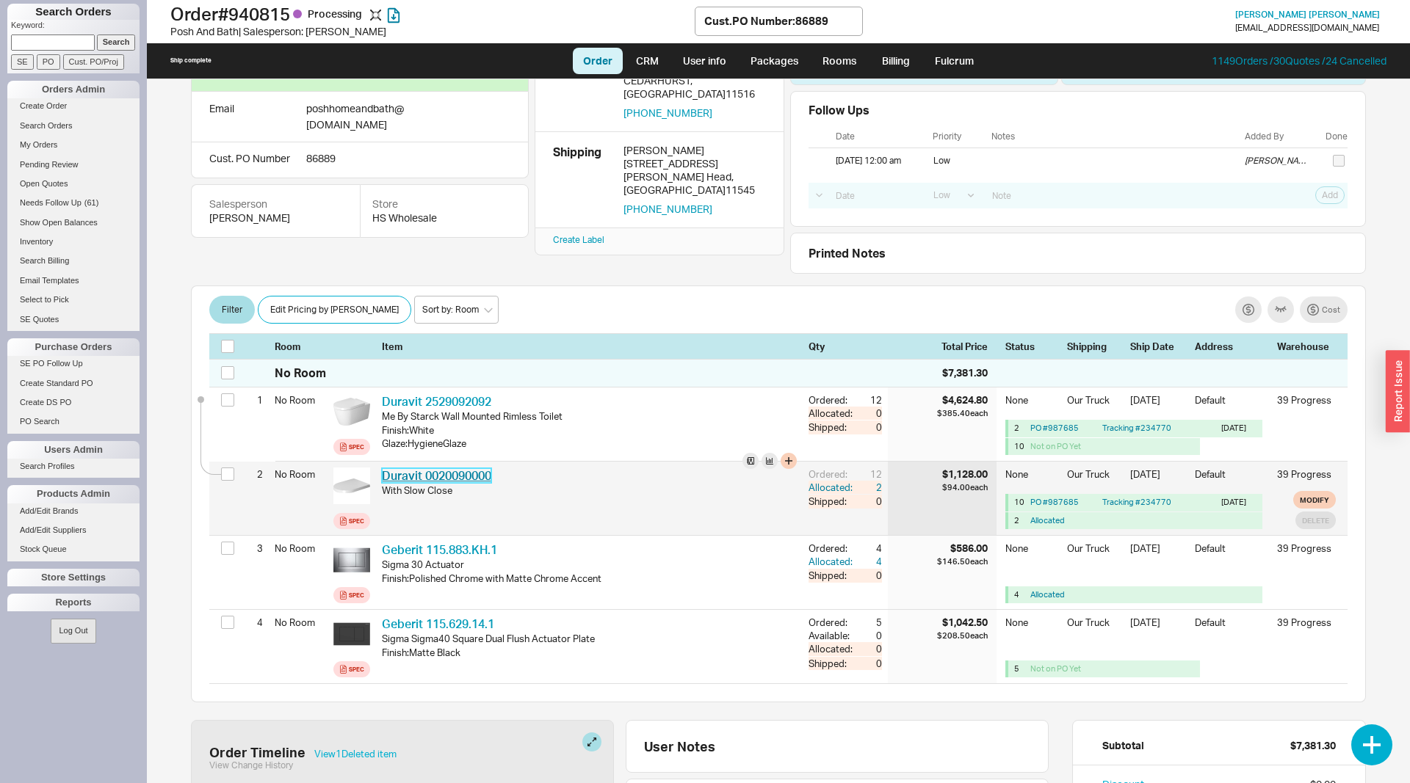
click at [437, 476] on link "Duravit 0020090000" at bounding box center [436, 475] width 109 height 15
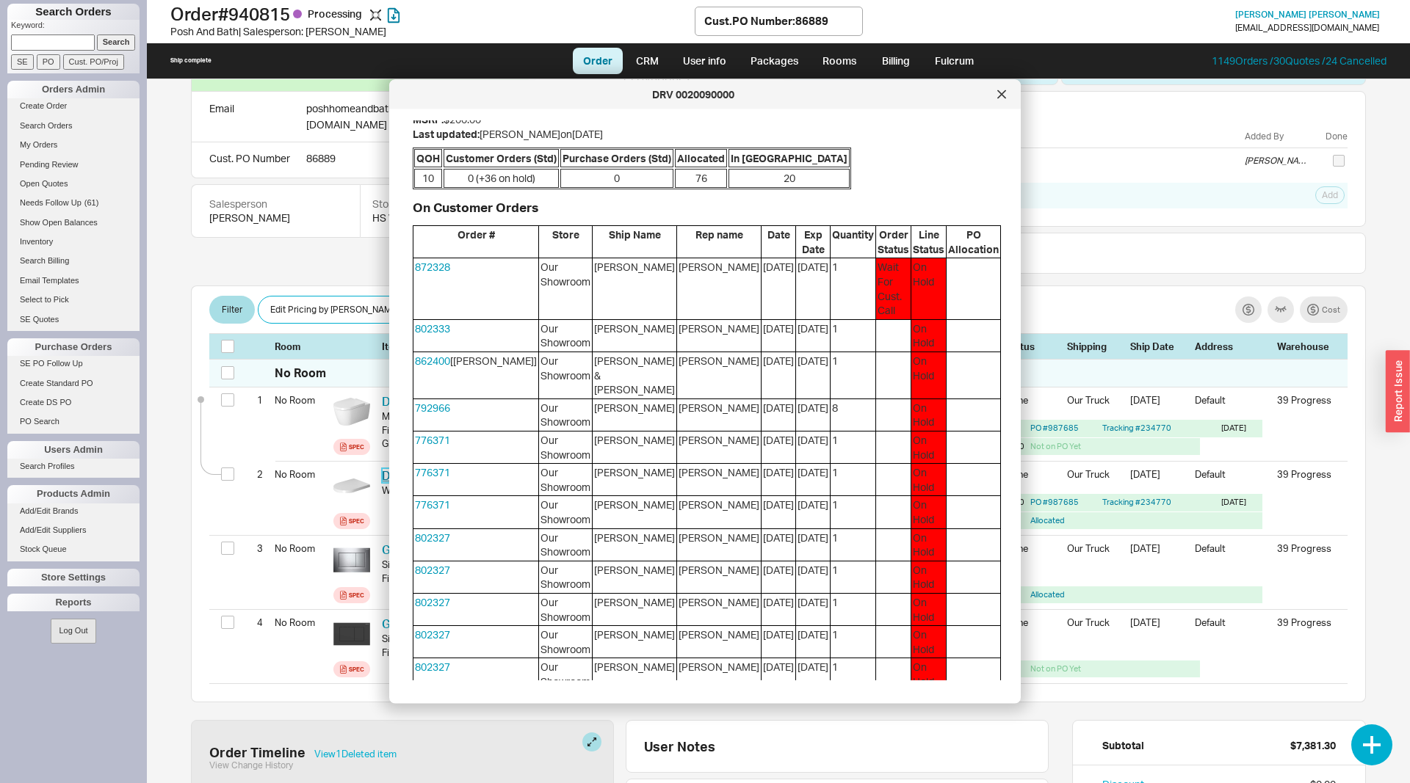
scroll to position [0, 0]
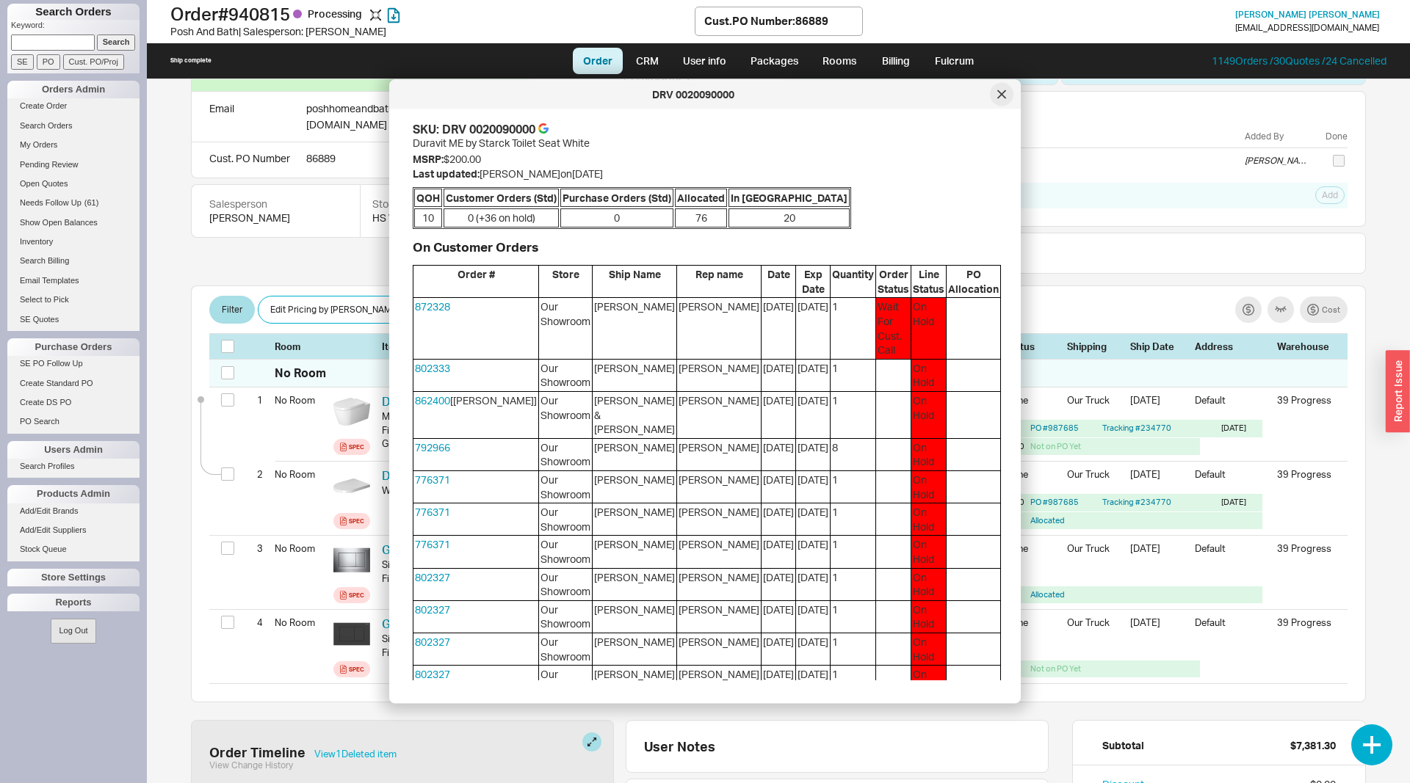
click at [1000, 94] on icon at bounding box center [1001, 94] width 9 height 9
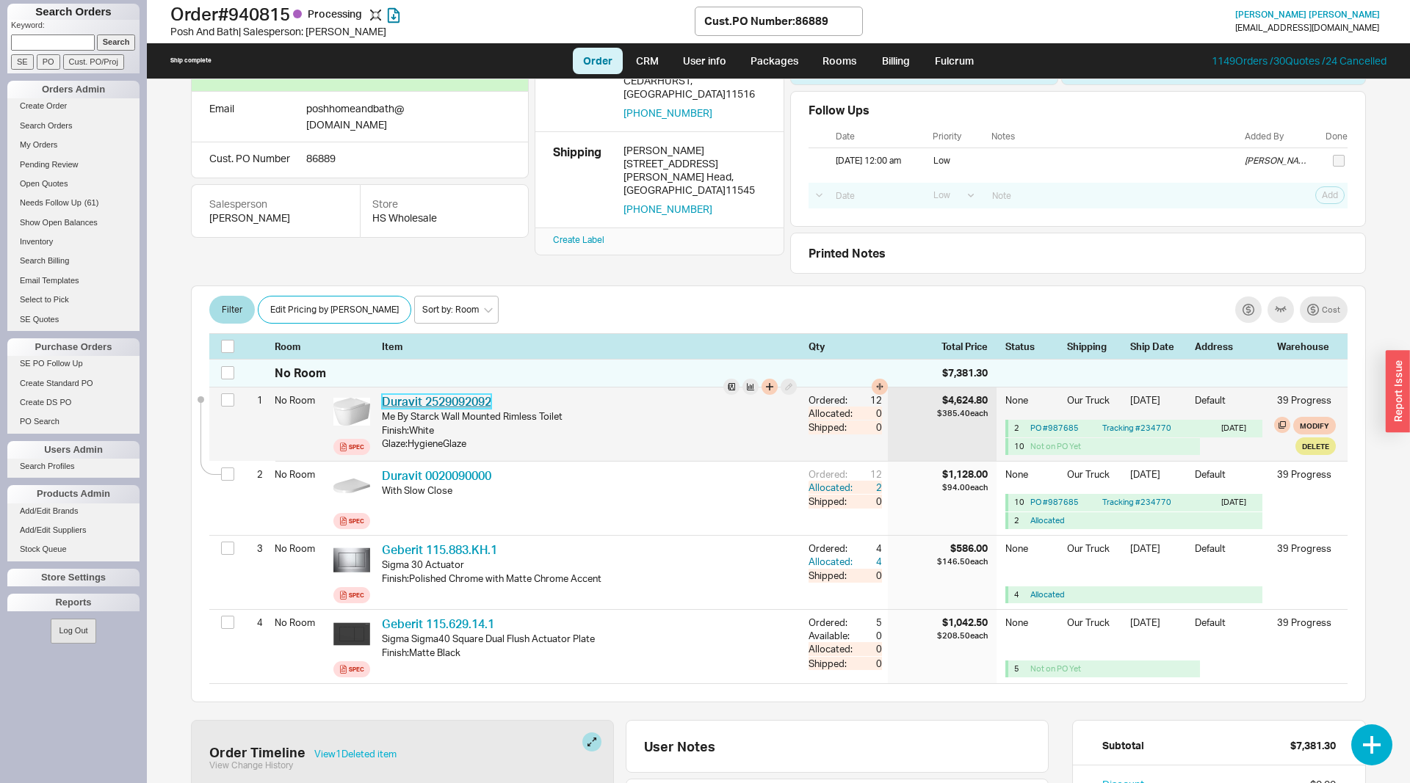
click at [452, 402] on link "Duravit 2529092092" at bounding box center [436, 401] width 109 height 15
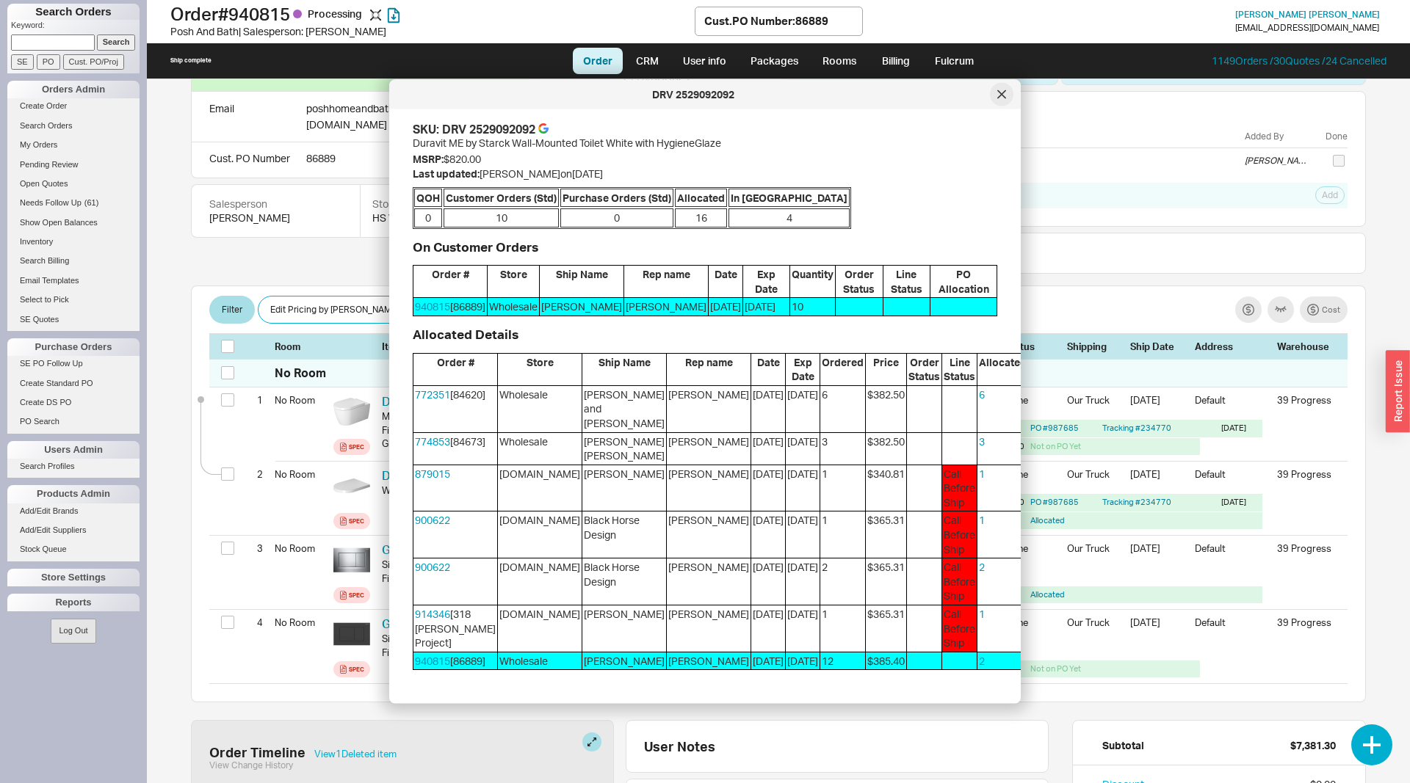
click at [1007, 93] on div at bounding box center [1001, 94] width 23 height 23
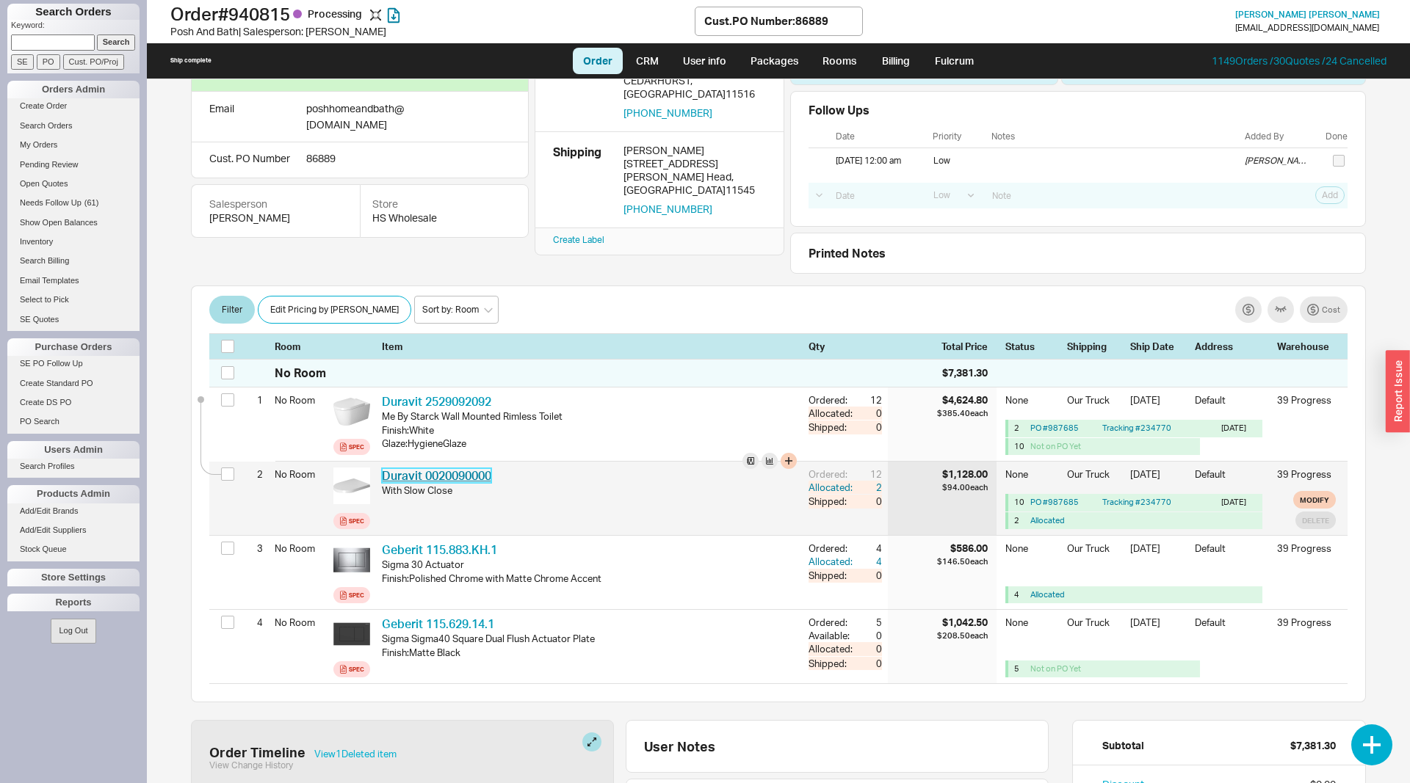
click at [429, 482] on link "Duravit 0020090000" at bounding box center [436, 475] width 109 height 15
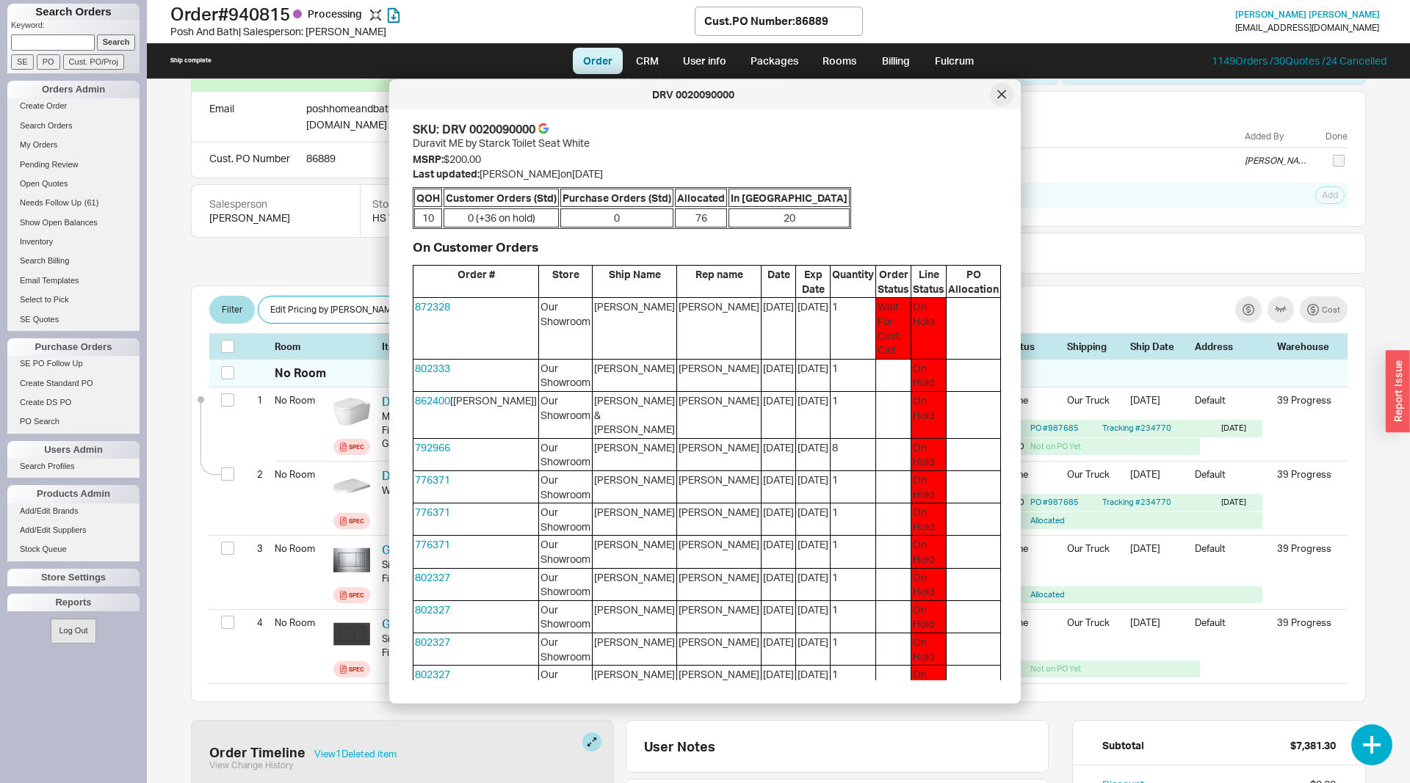
click at [1002, 85] on div at bounding box center [1001, 94] width 23 height 23
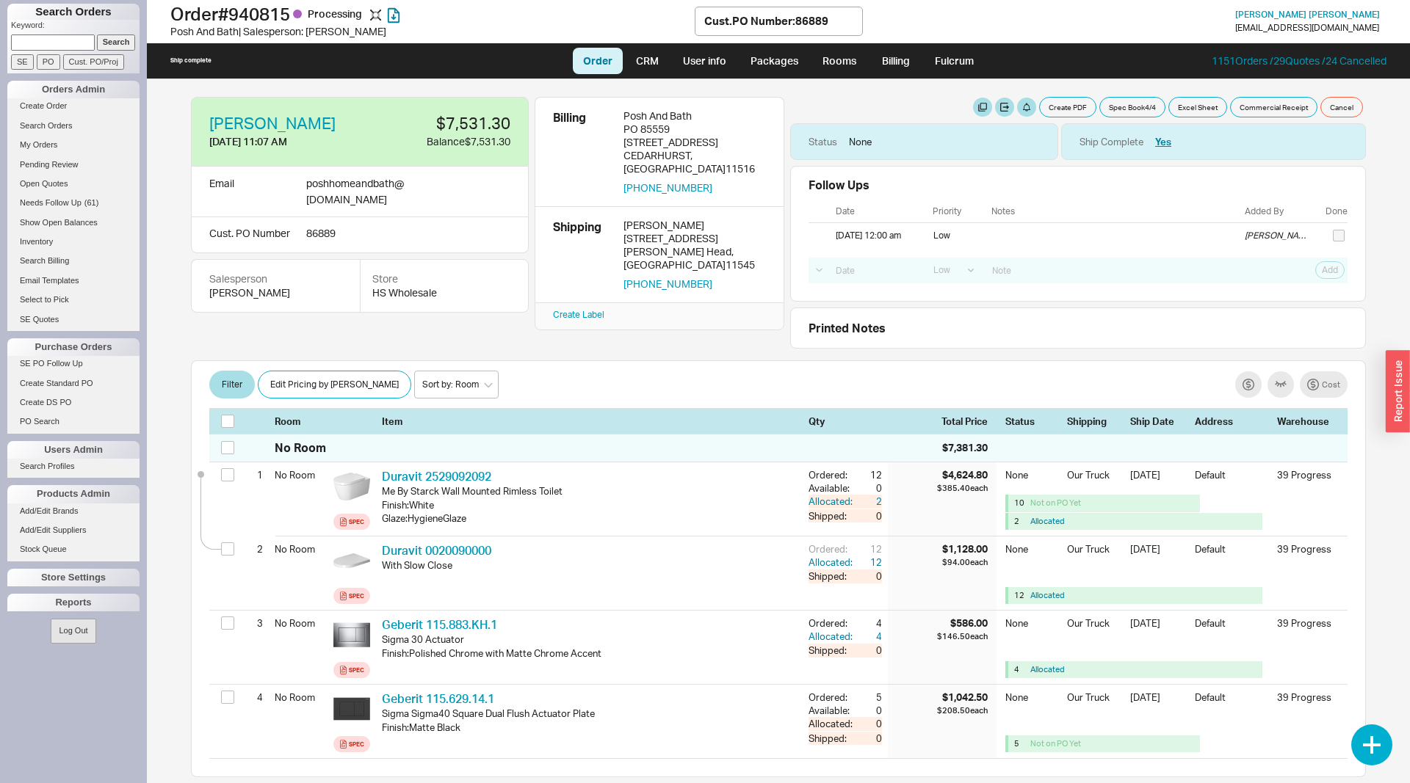
select select "LOW"
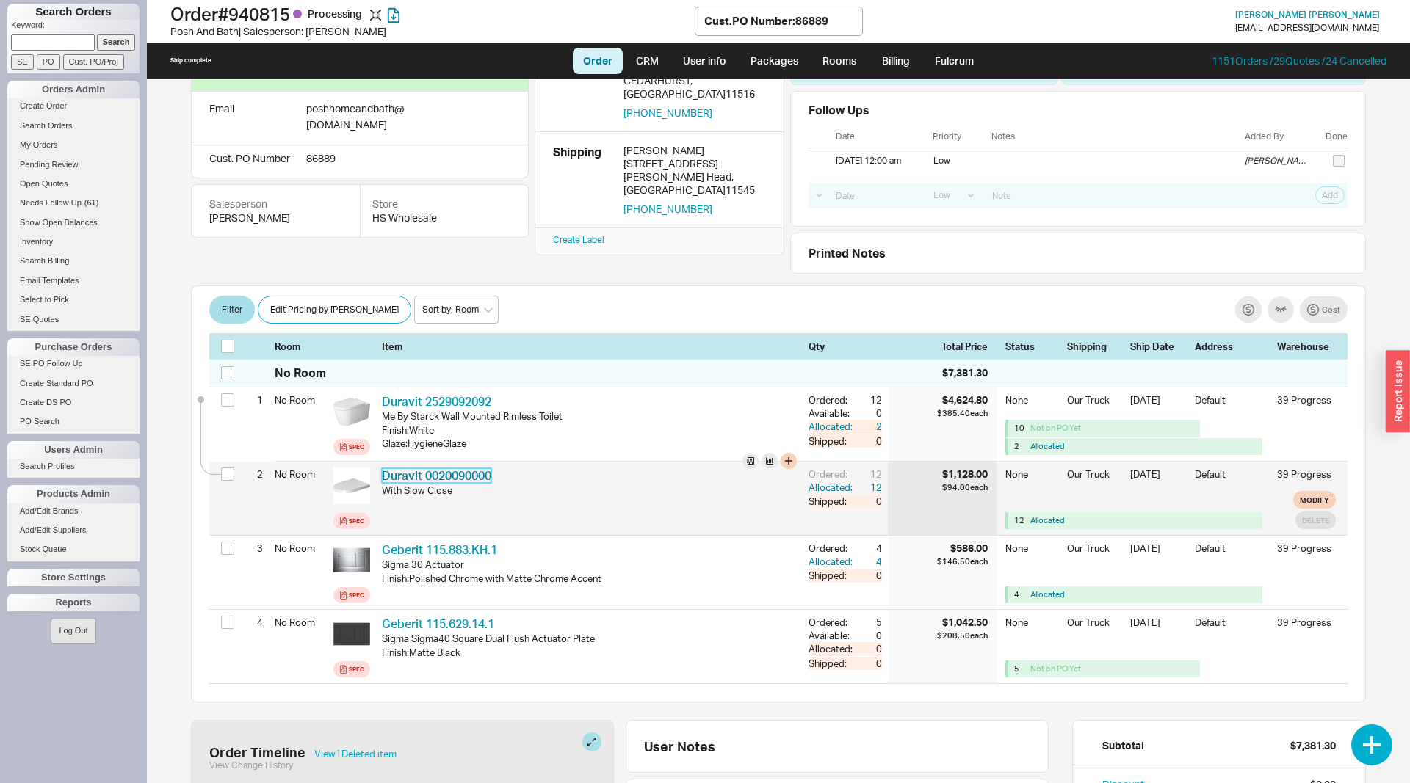
click at [472, 480] on link "Duravit 0020090000" at bounding box center [436, 475] width 109 height 15
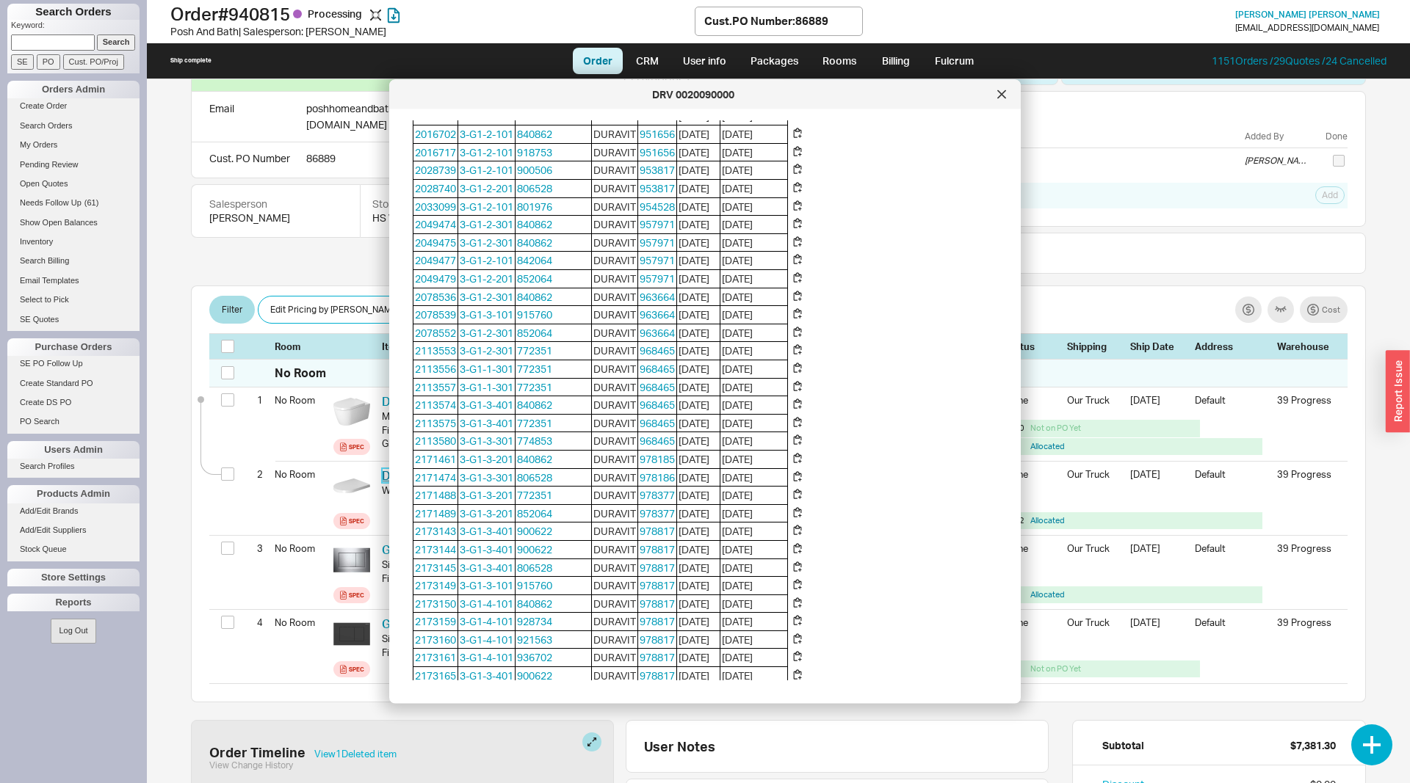
scroll to position [2696, 0]
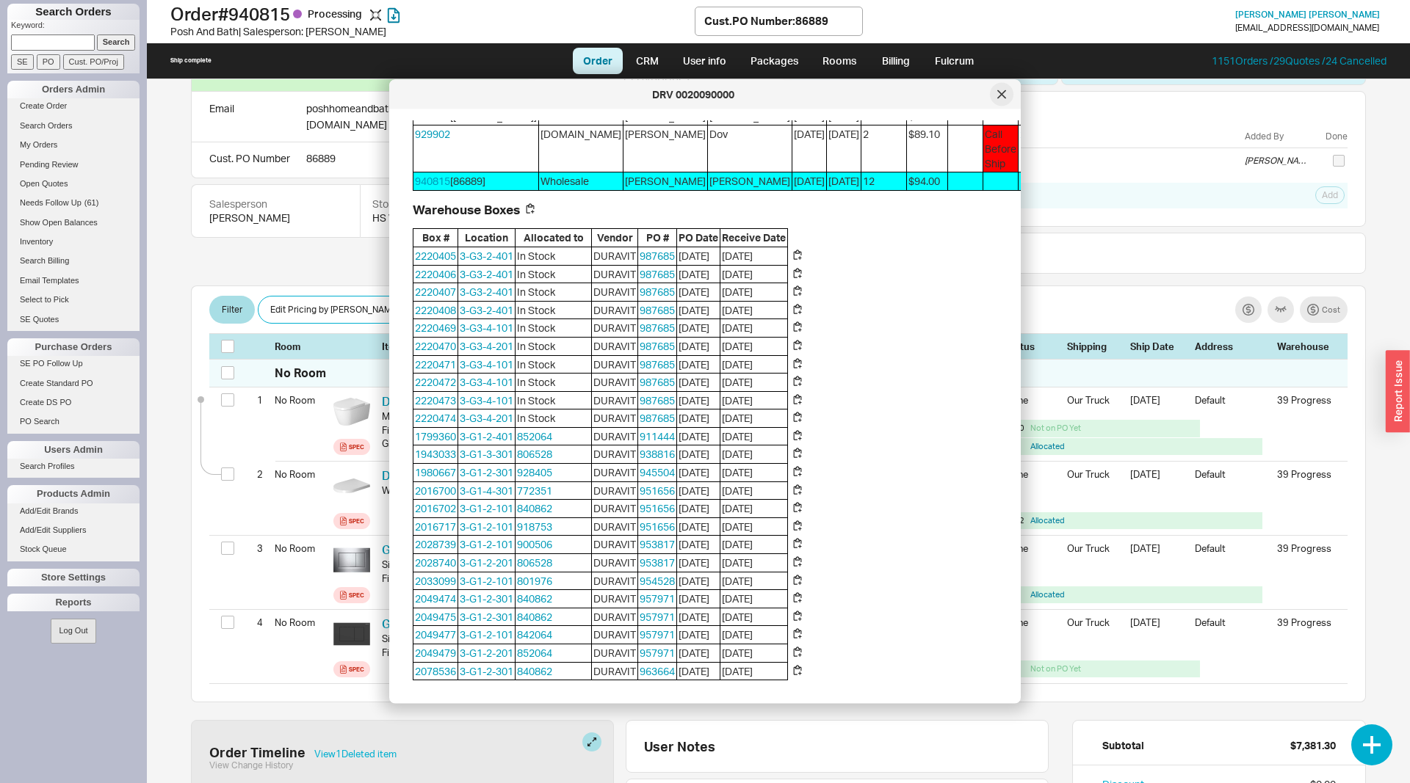
click at [1002, 93] on icon at bounding box center [1001, 93] width 7 height 7
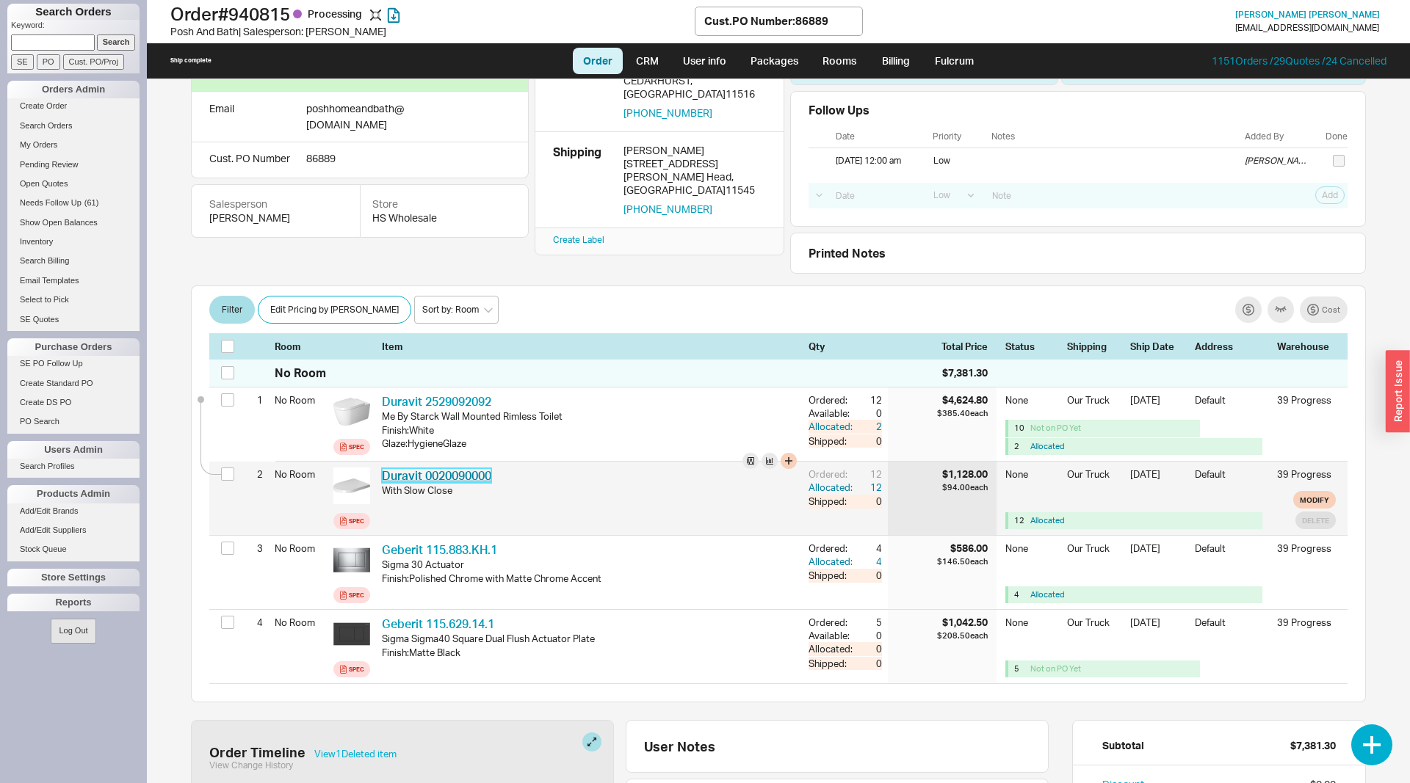
click at [468, 475] on link "Duravit 0020090000" at bounding box center [436, 475] width 109 height 15
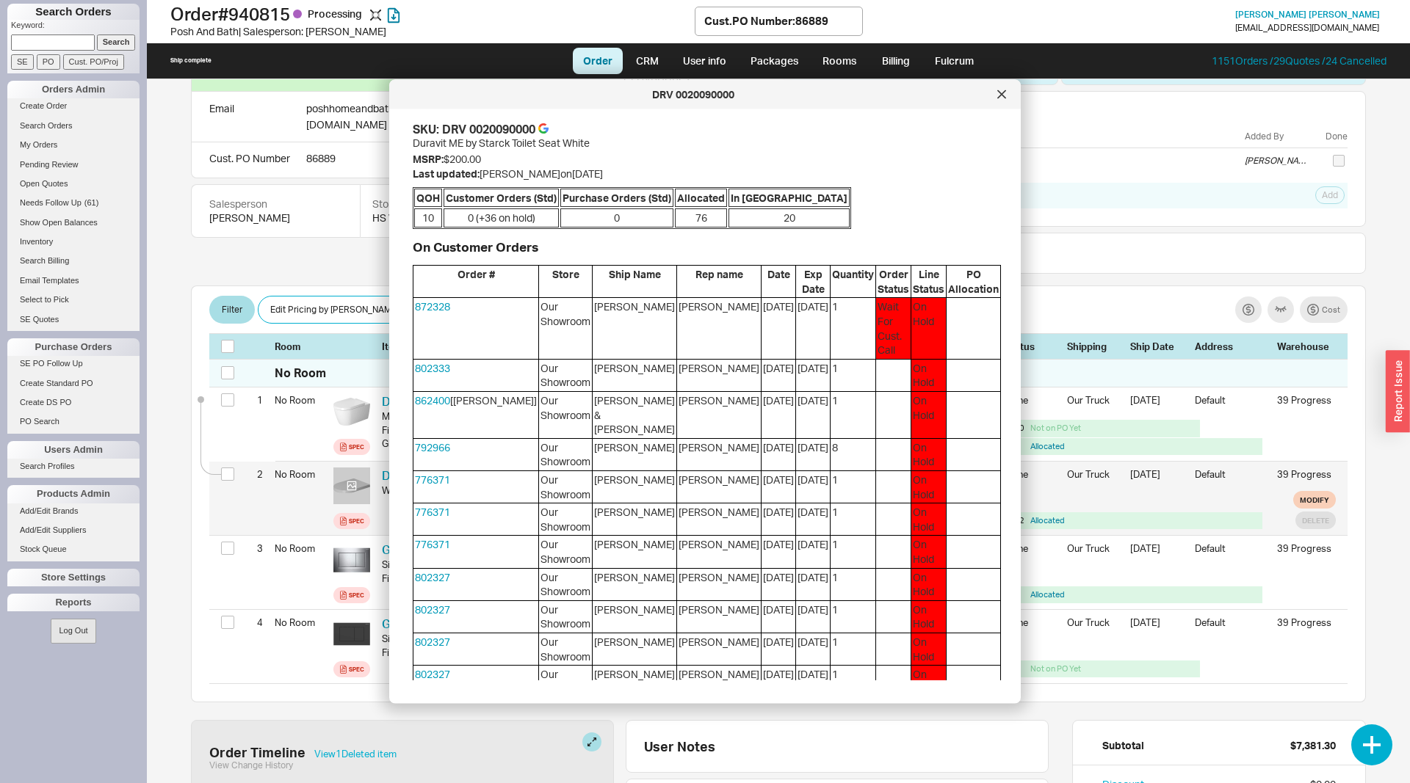
click at [341, 487] on div at bounding box center [351, 486] width 37 height 37
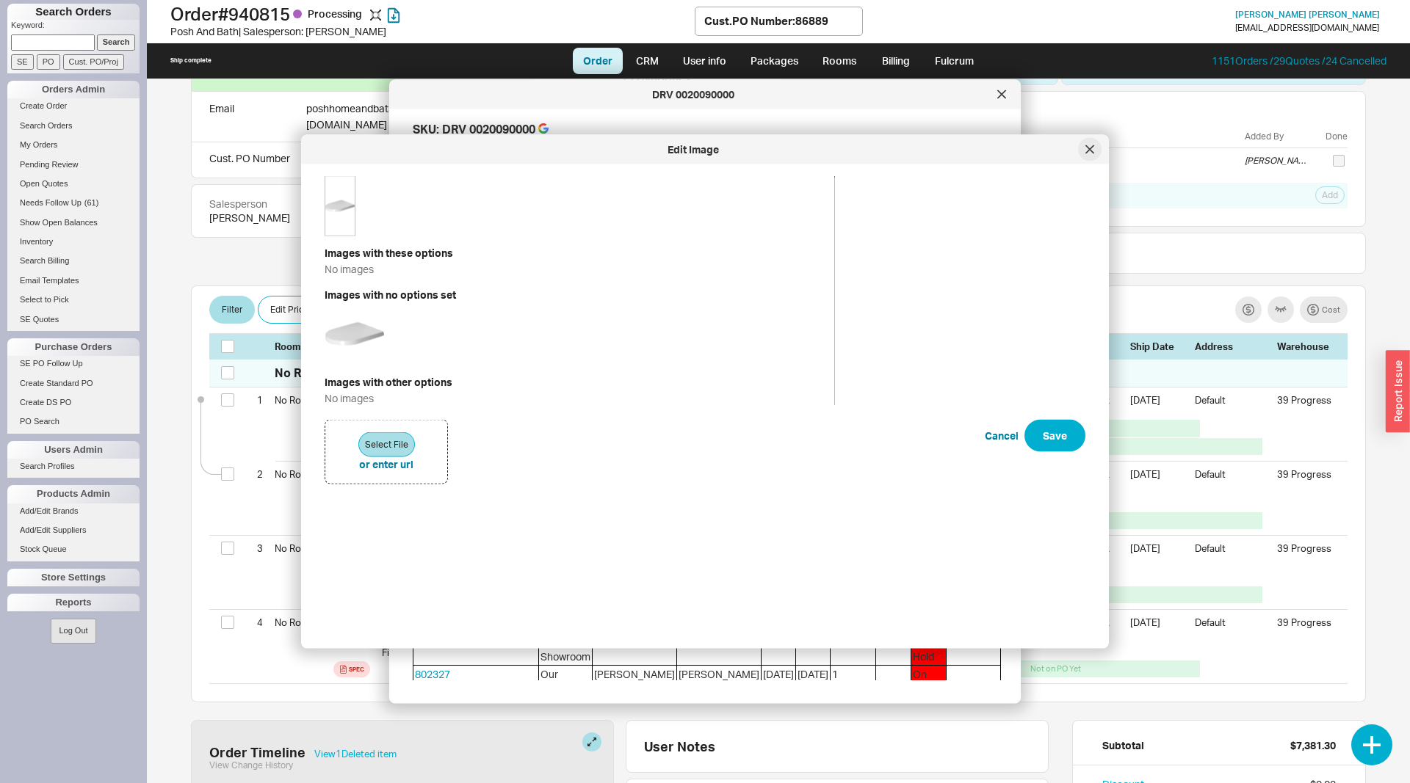
click at [1086, 145] on icon at bounding box center [1089, 148] width 7 height 7
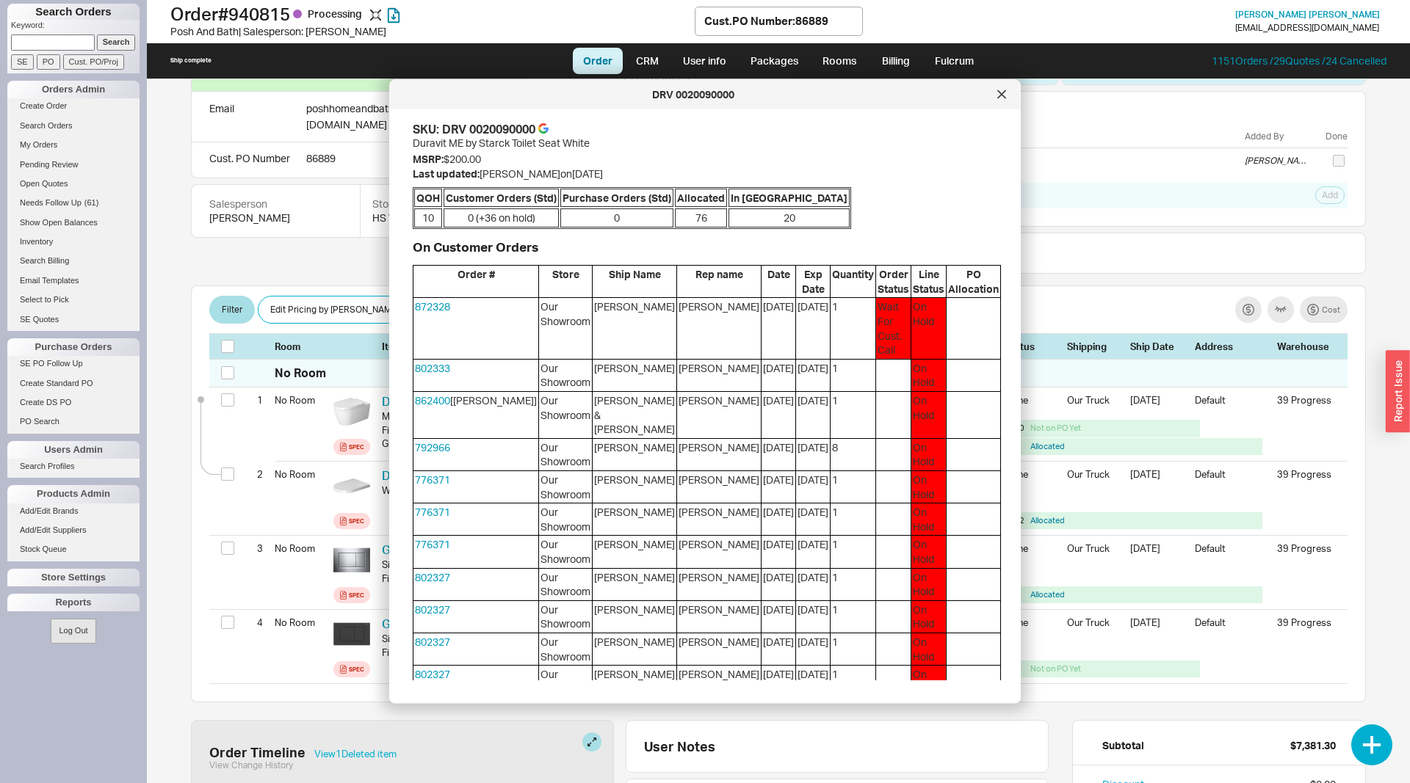
click at [1004, 79] on div "Order # 940815 Processing Posh And Bath | Salesperson: Esther Cust. PO Number :…" at bounding box center [778, 39] width 1263 height 79
click at [1002, 85] on div at bounding box center [1001, 94] width 23 height 23
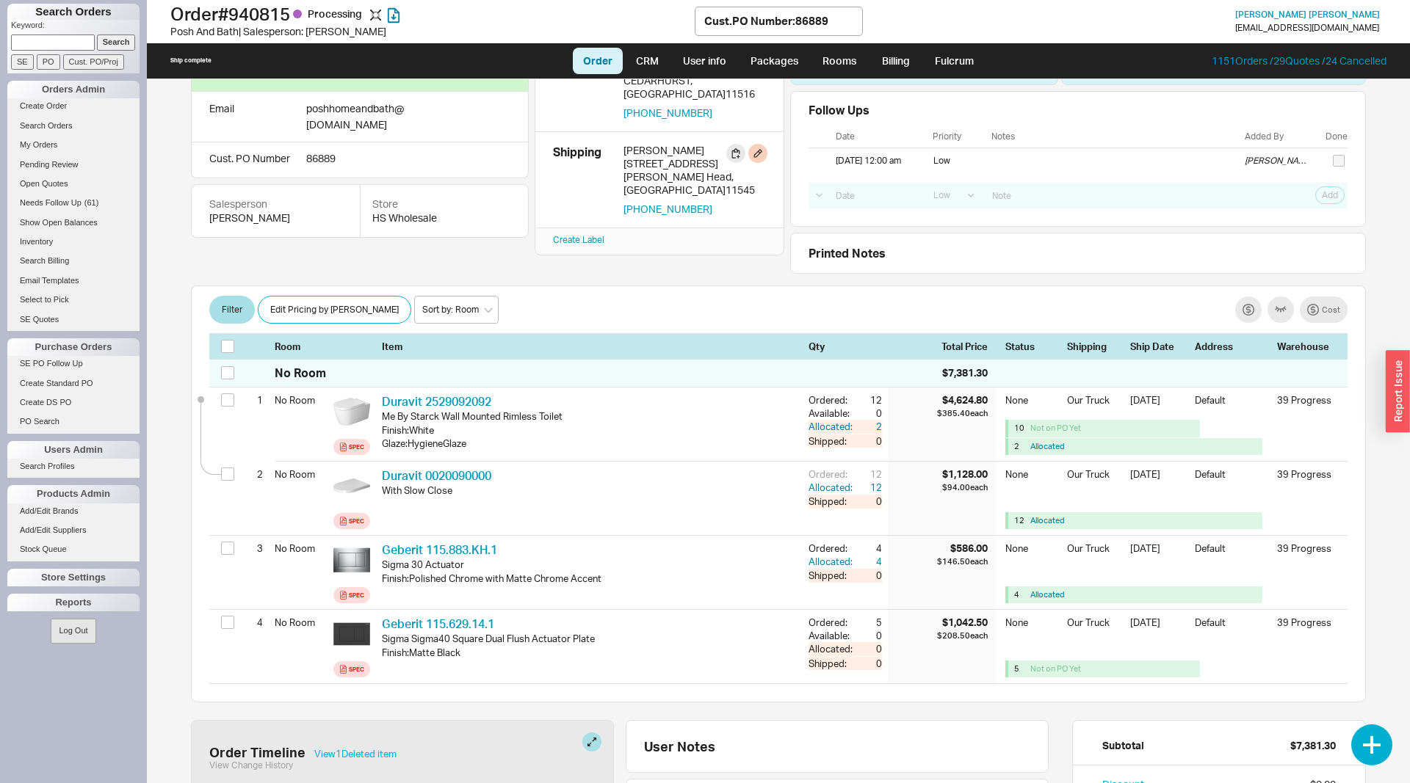
click at [676, 144] on div "Sammy Benmoha" at bounding box center [694, 150] width 142 height 13
drag, startPoint x: 725, startPoint y: 159, endPoint x: 620, endPoint y: 136, distance: 107.4
click at [620, 144] on div "Shipping Sammy Benmoha 18 Evergreen Way Glen Head , NY 11545 917-345-3650" at bounding box center [659, 180] width 213 height 72
click at [642, 144] on div "Sammy Benmoha" at bounding box center [694, 150] width 142 height 13
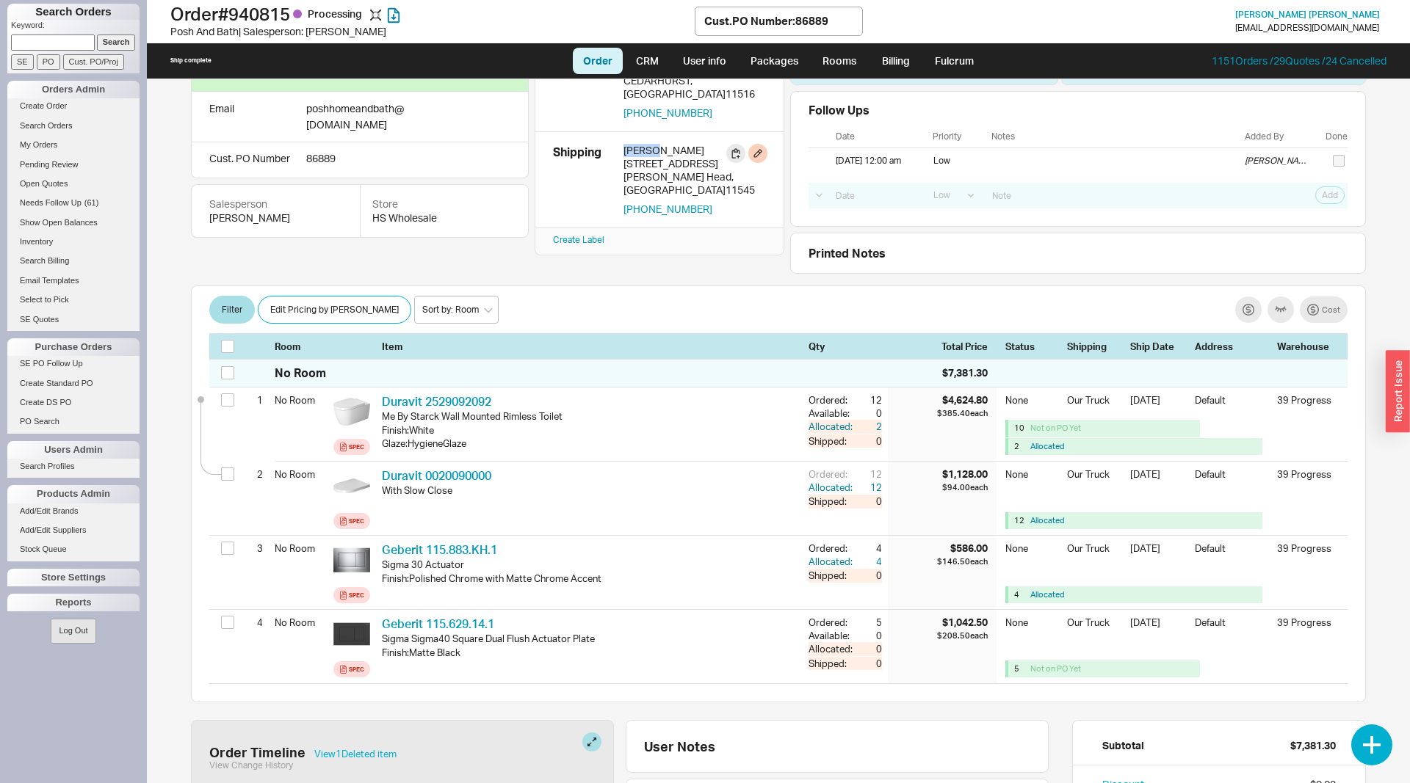
click at [642, 144] on div "Sammy Benmoha" at bounding box center [694, 150] width 142 height 13
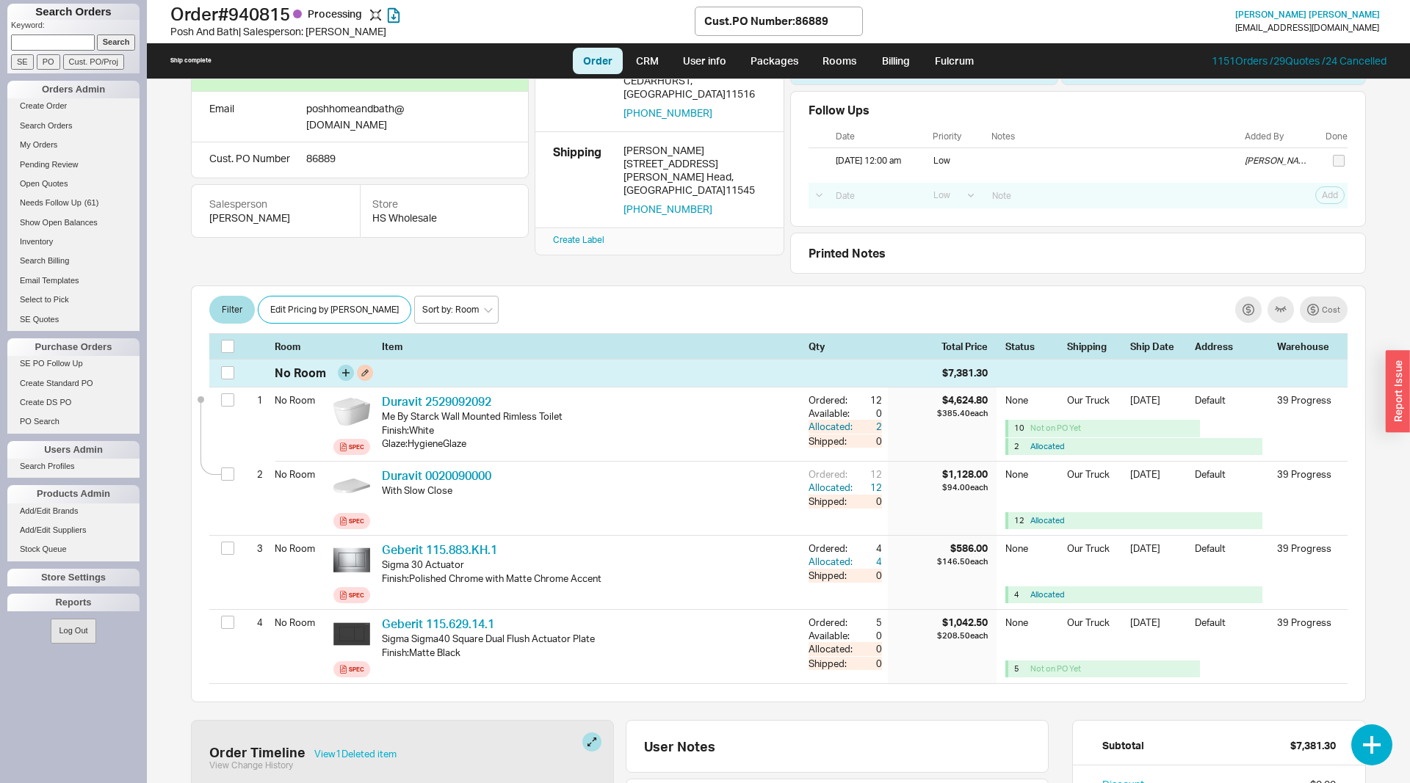
scroll to position [0, 0]
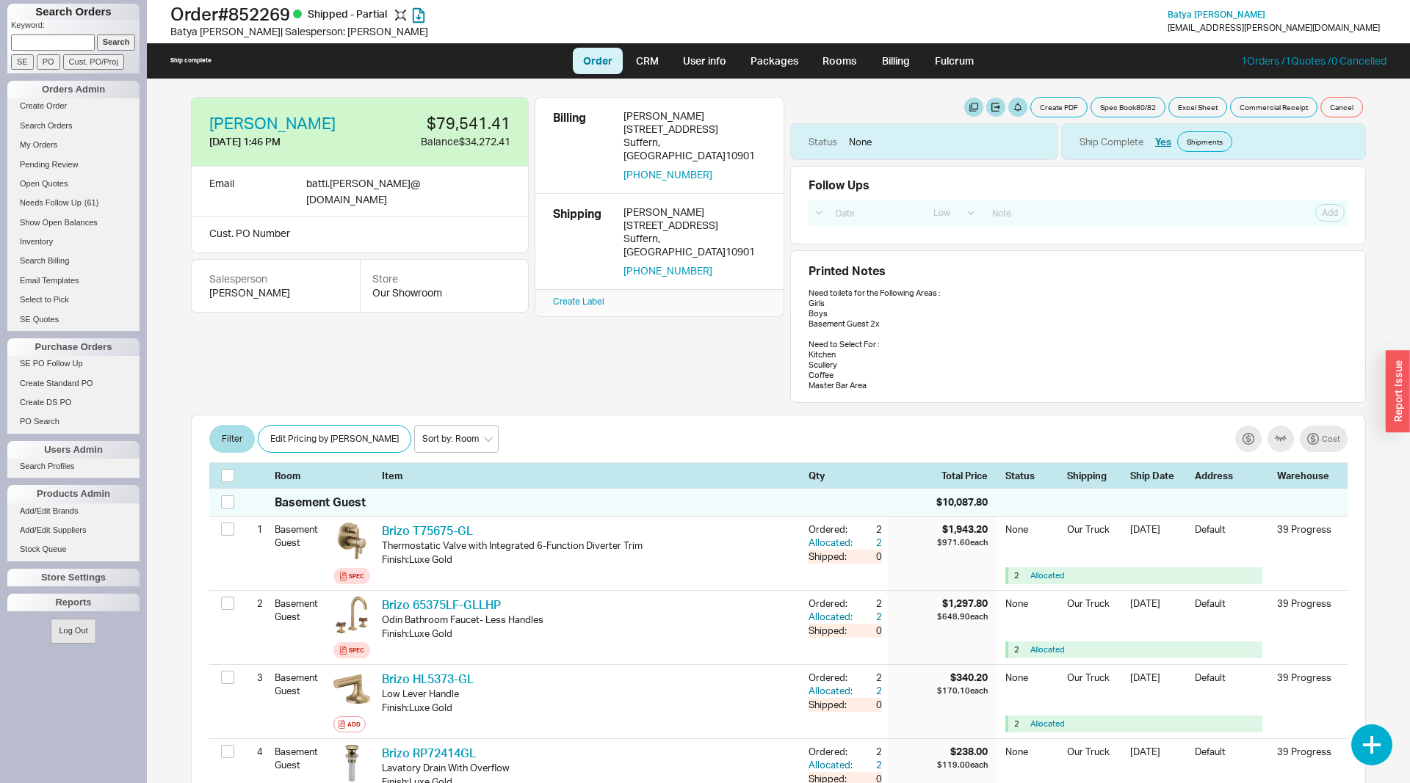
select select "LOW"
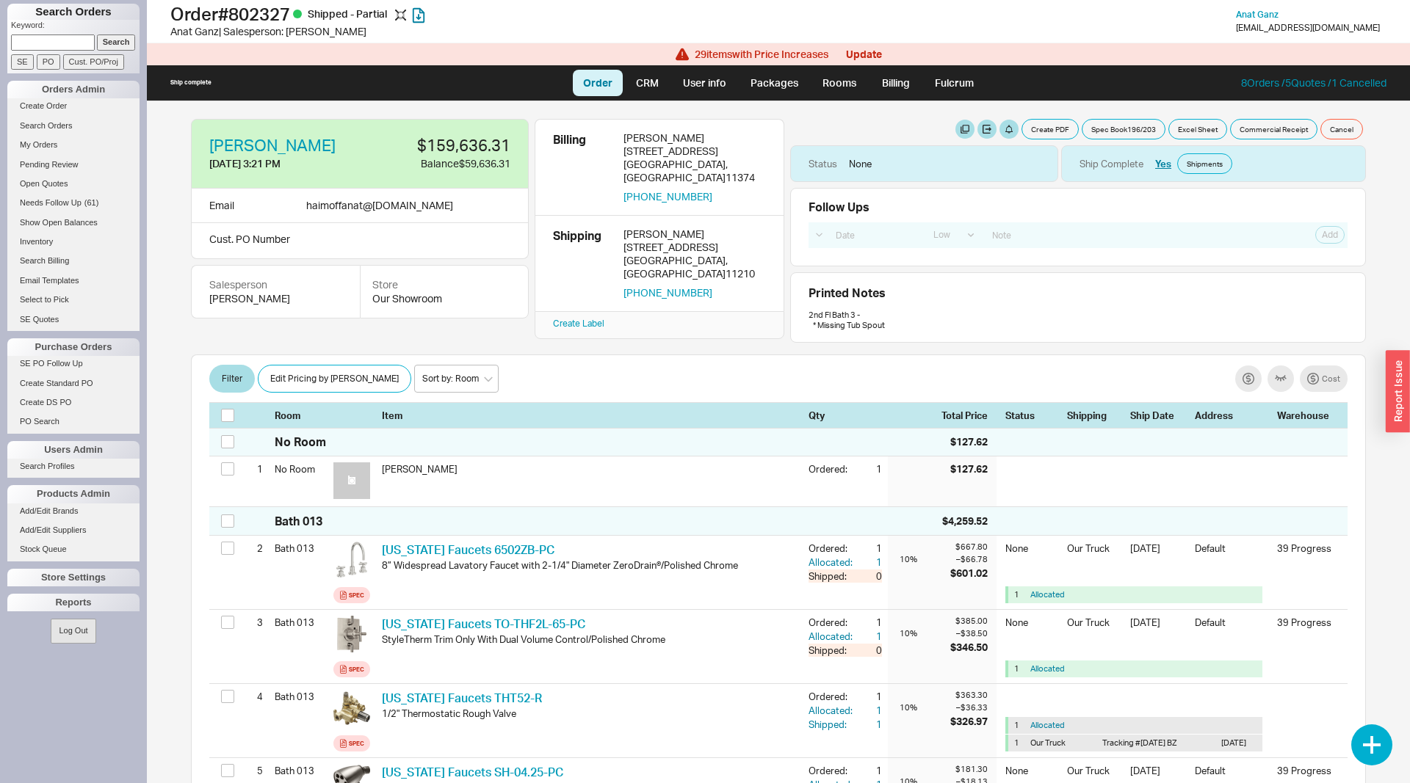
select select "LOW"
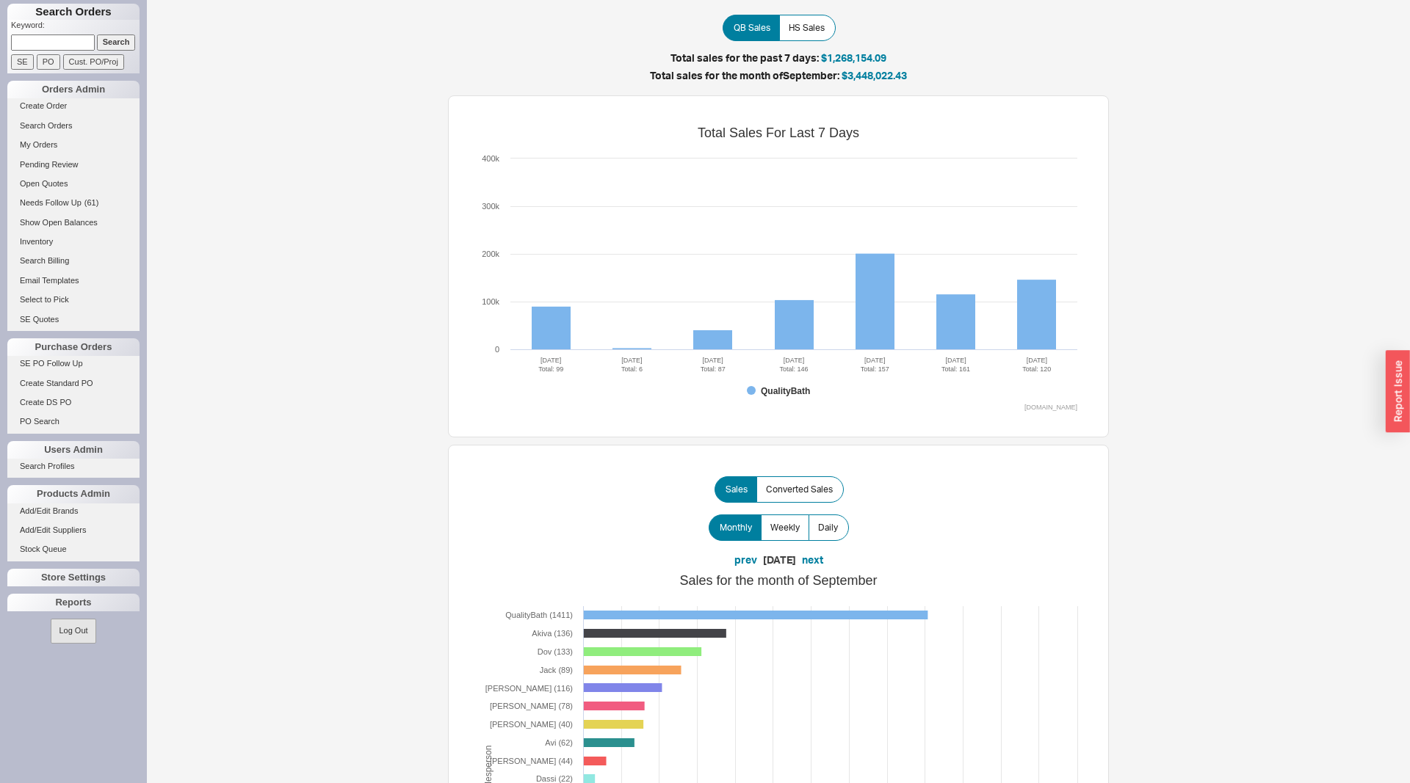
click at [66, 50] on input at bounding box center [53, 42] width 84 height 15
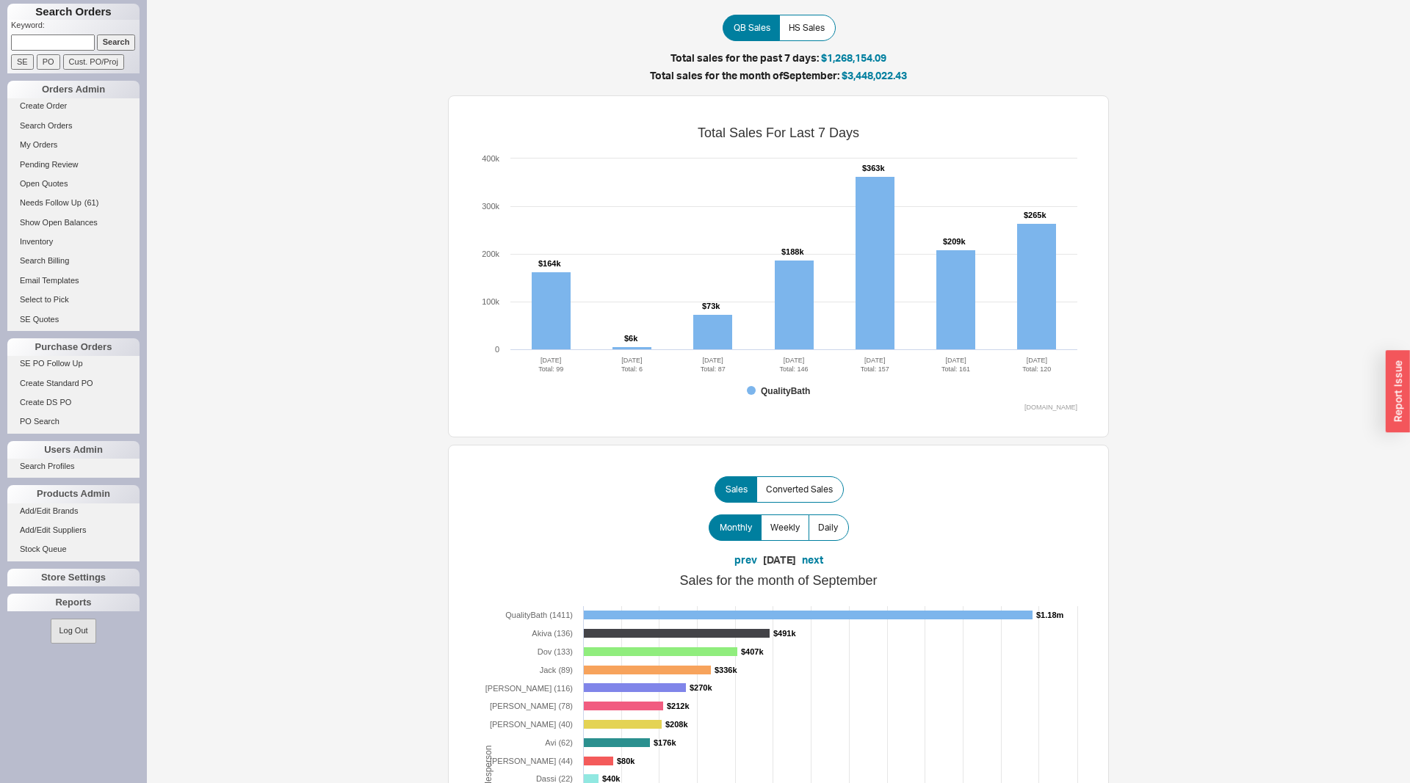
click at [108, 42] on input "Search" at bounding box center [116, 42] width 39 height 15
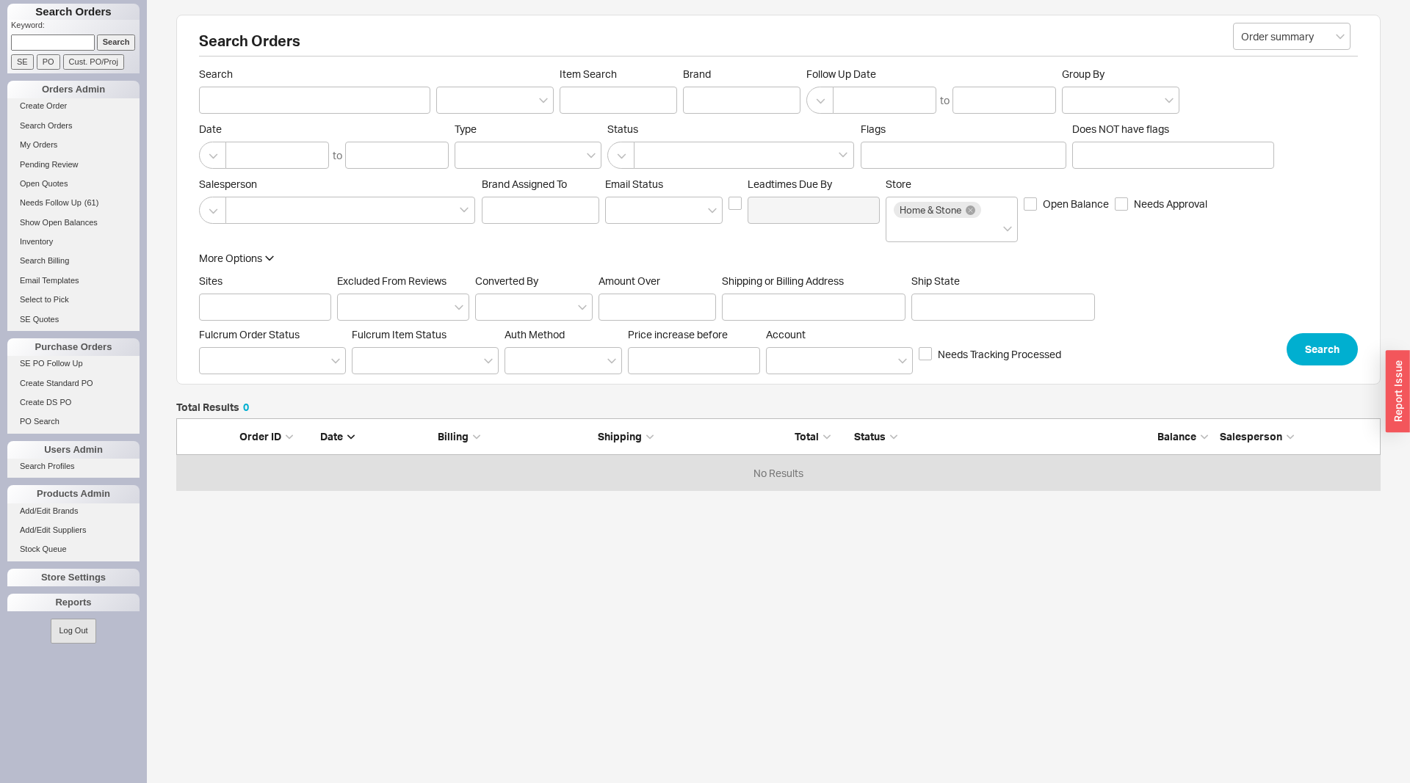
scroll to position [73, 1204]
click at [809, 310] on input "Shipping or Billing Address" at bounding box center [814, 307] width 184 height 27
type input "335 bond"
click button "Search" at bounding box center [1321, 349] width 71 height 32
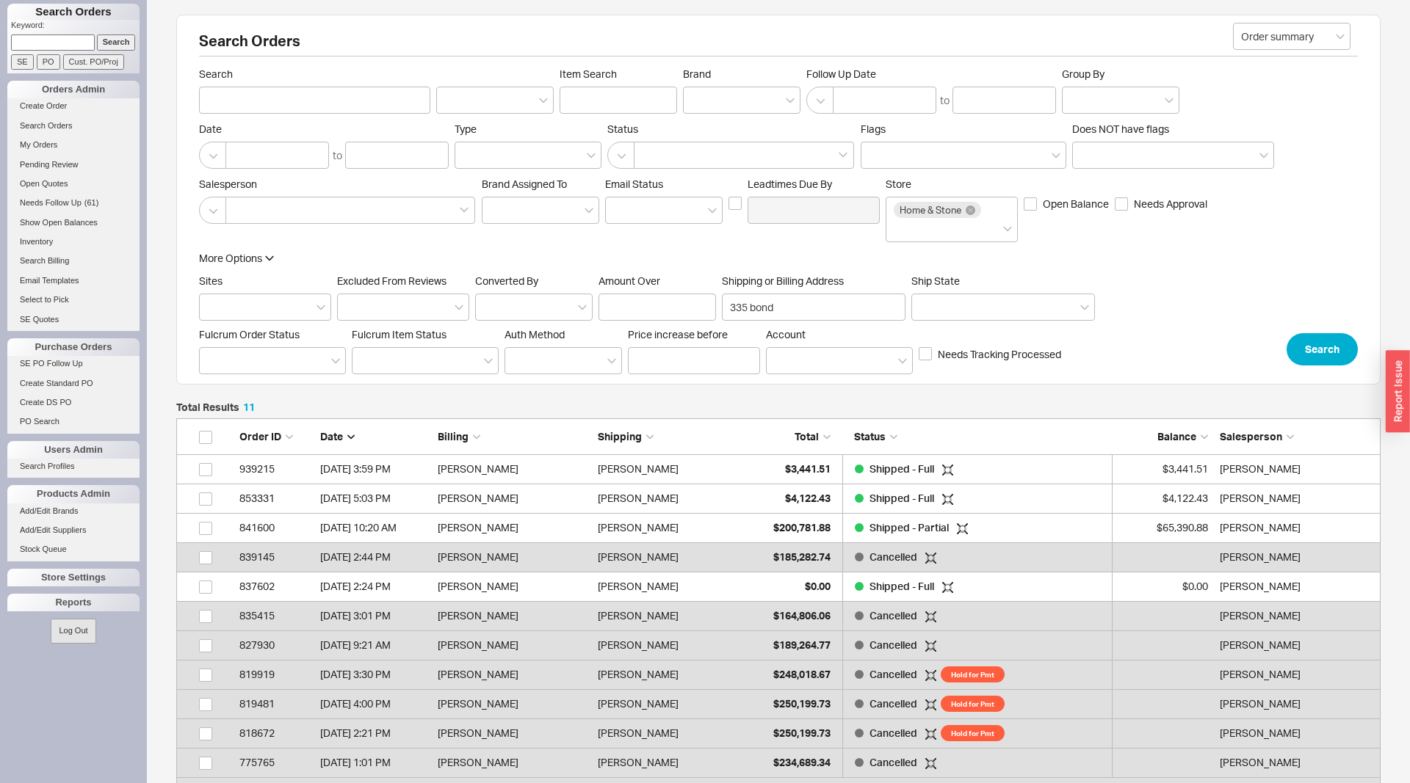
scroll to position [1, 1]
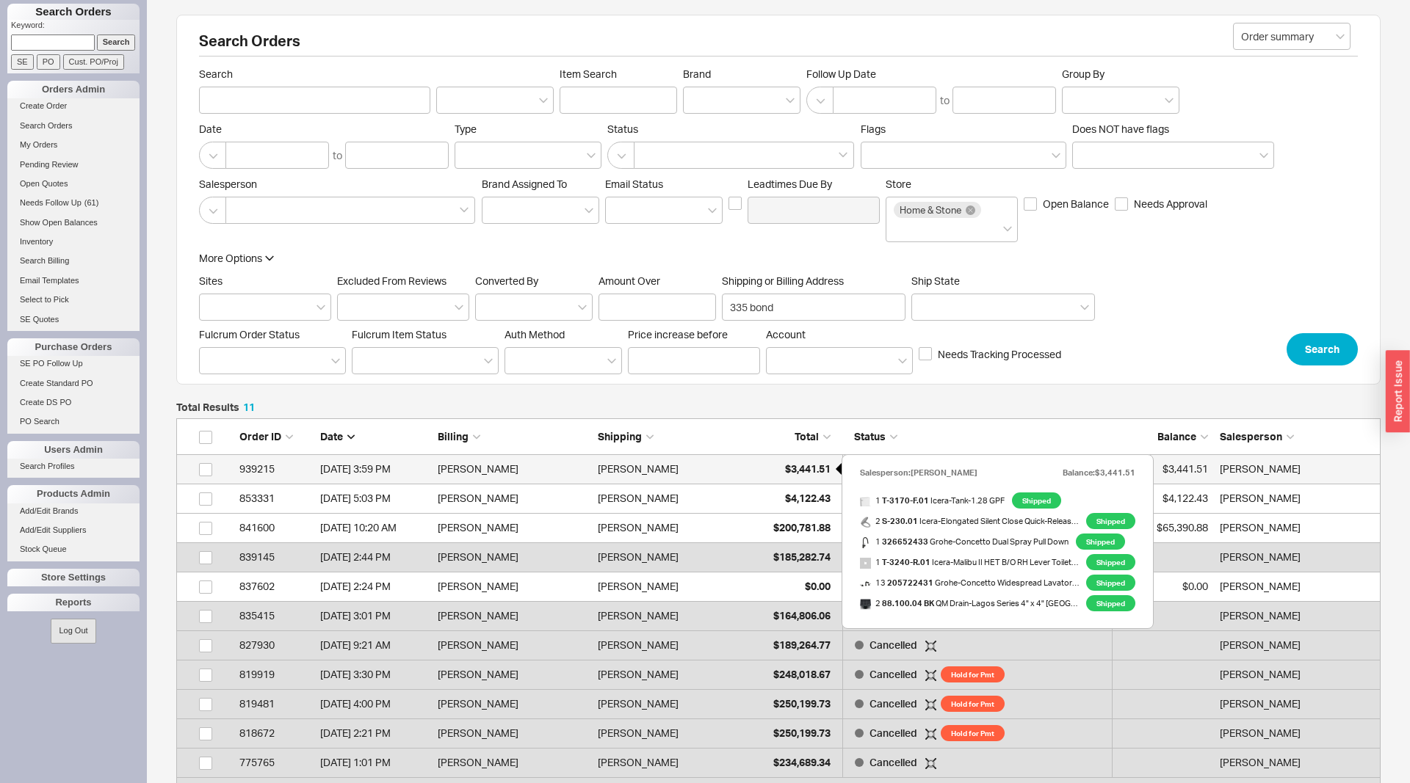
click at [795, 470] on span "$3,441.51" at bounding box center [808, 469] width 46 height 12
click at [791, 478] on div "$3,441.51" at bounding box center [793, 468] width 73 height 29
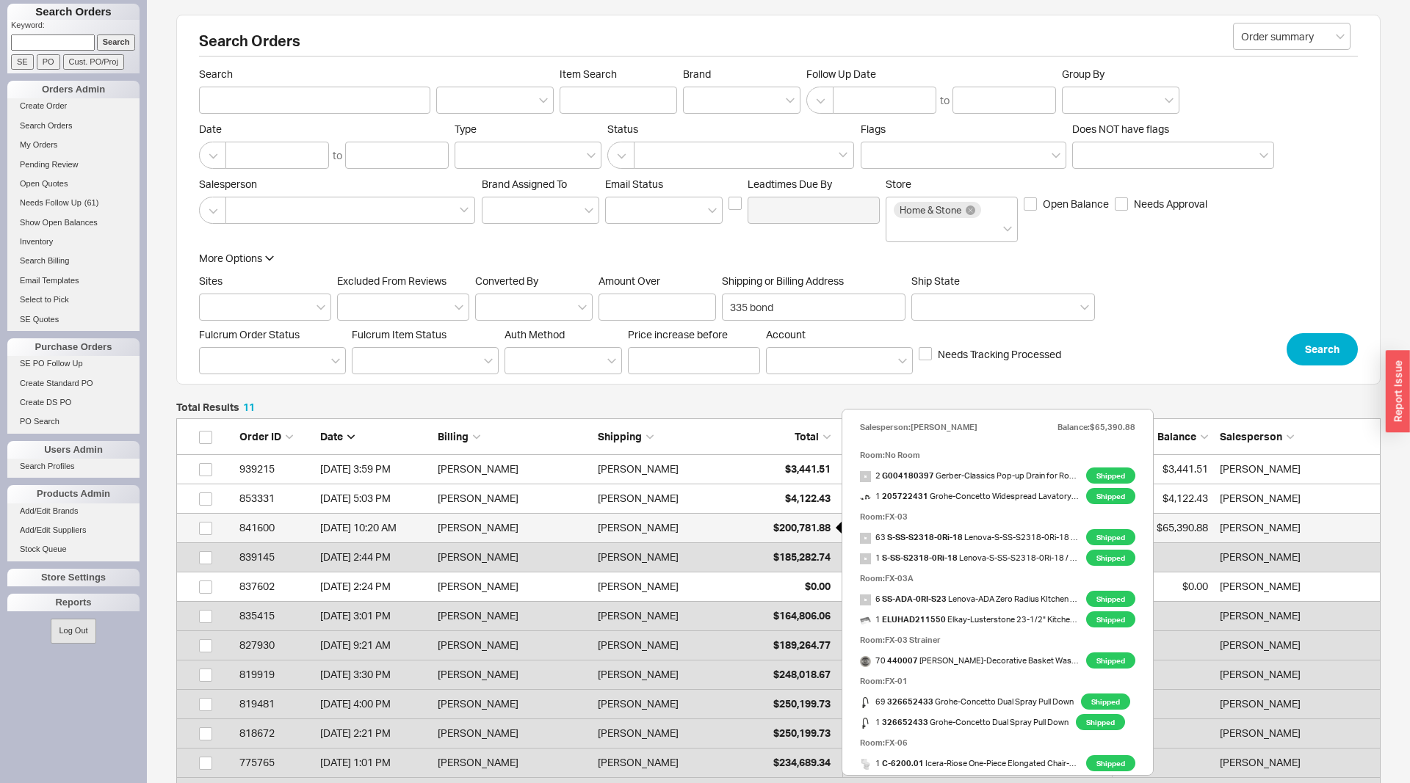
click at [766, 522] on div "$200,781.88" at bounding box center [793, 527] width 73 height 29
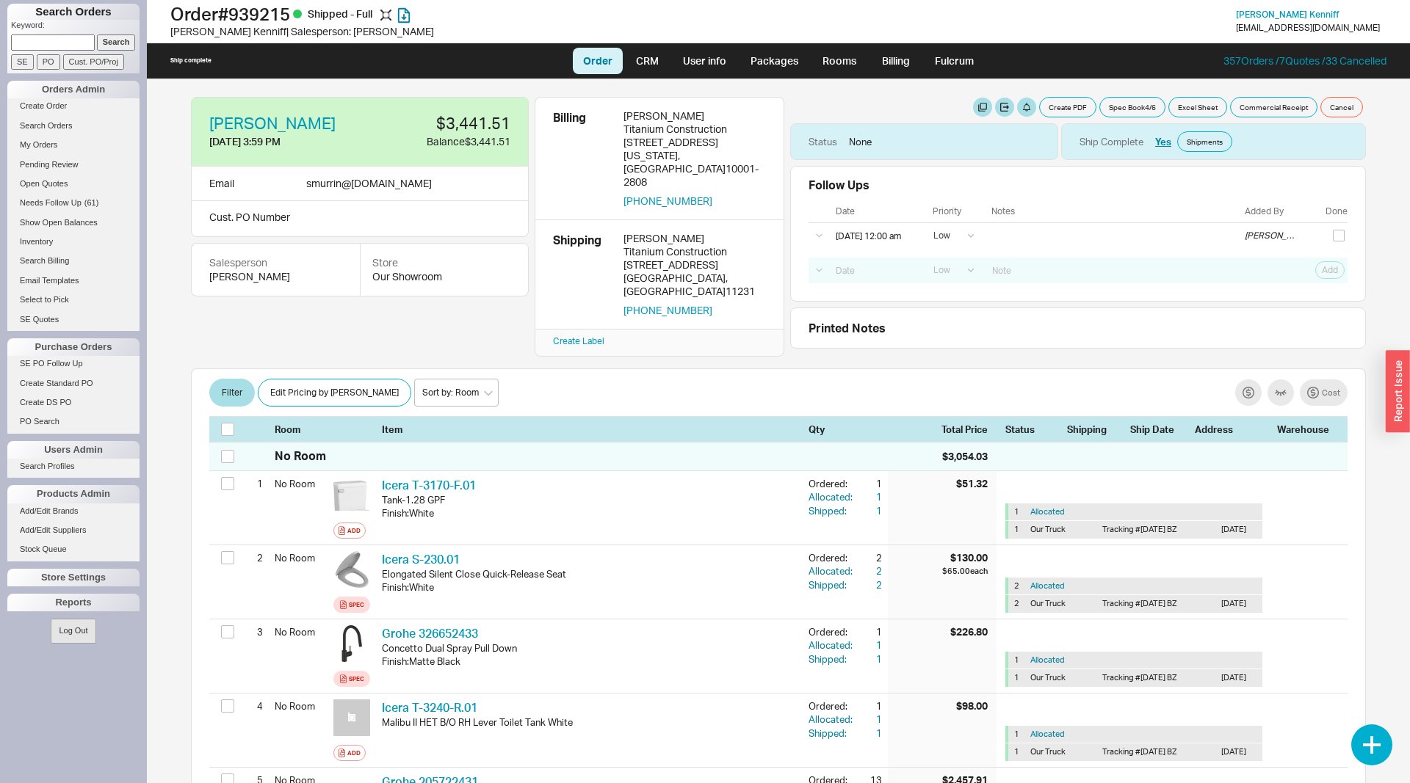
select select "LOW"
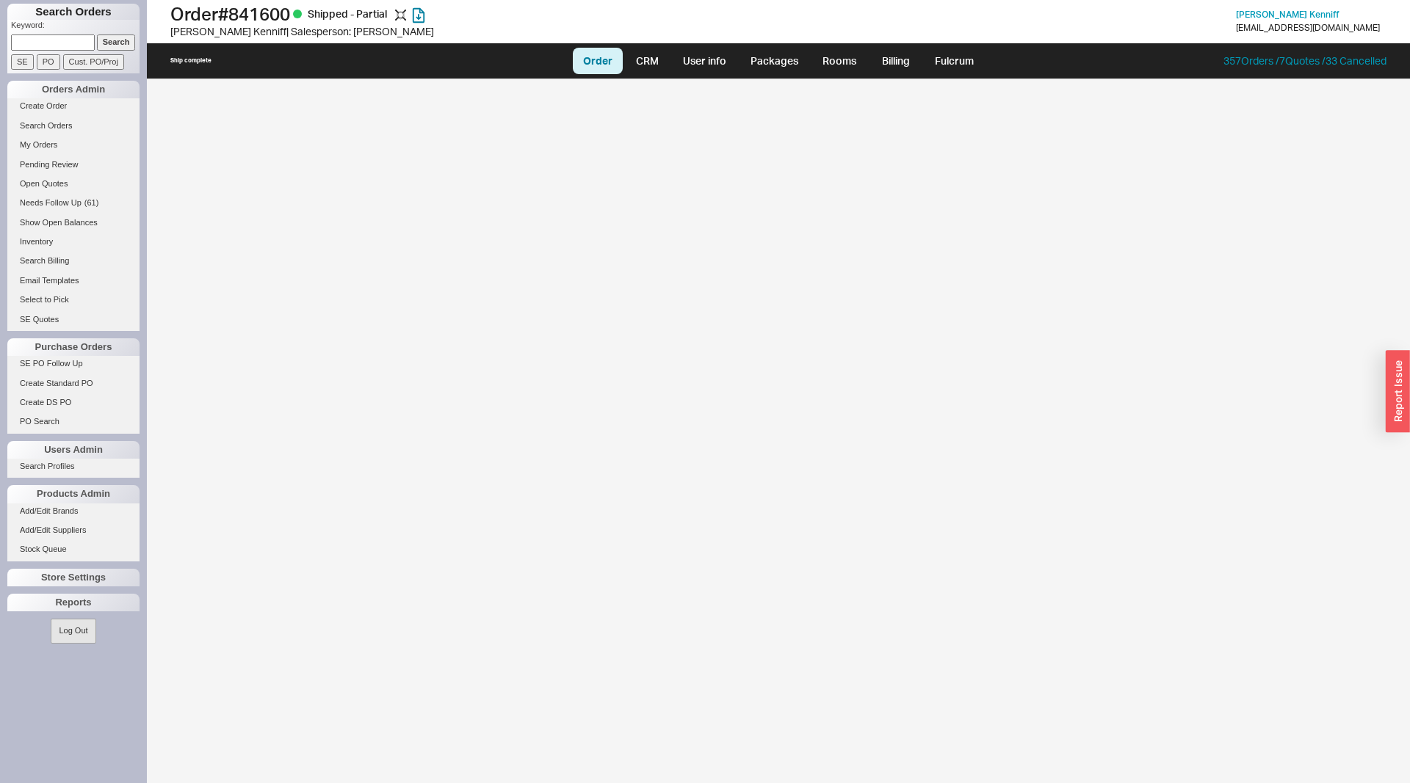
select select "LOW"
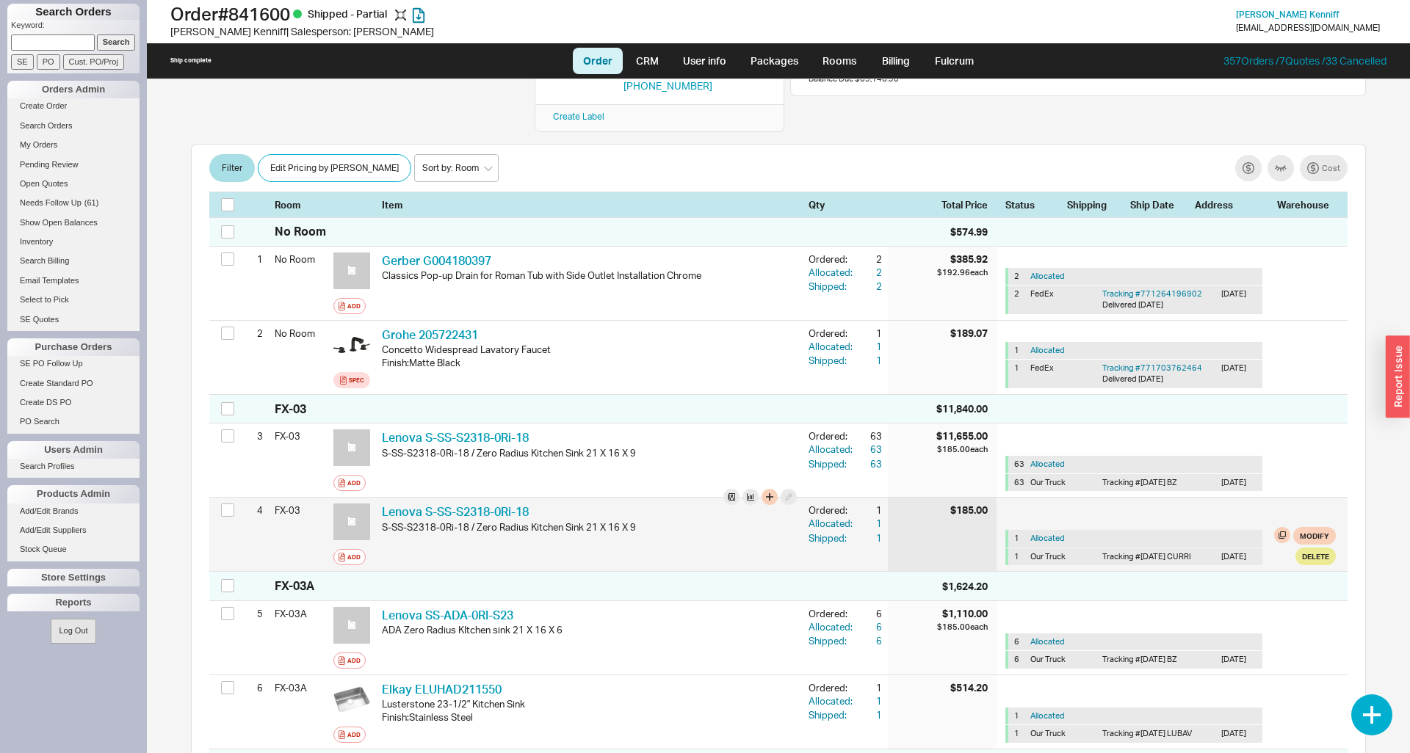
scroll to position [4454, 0]
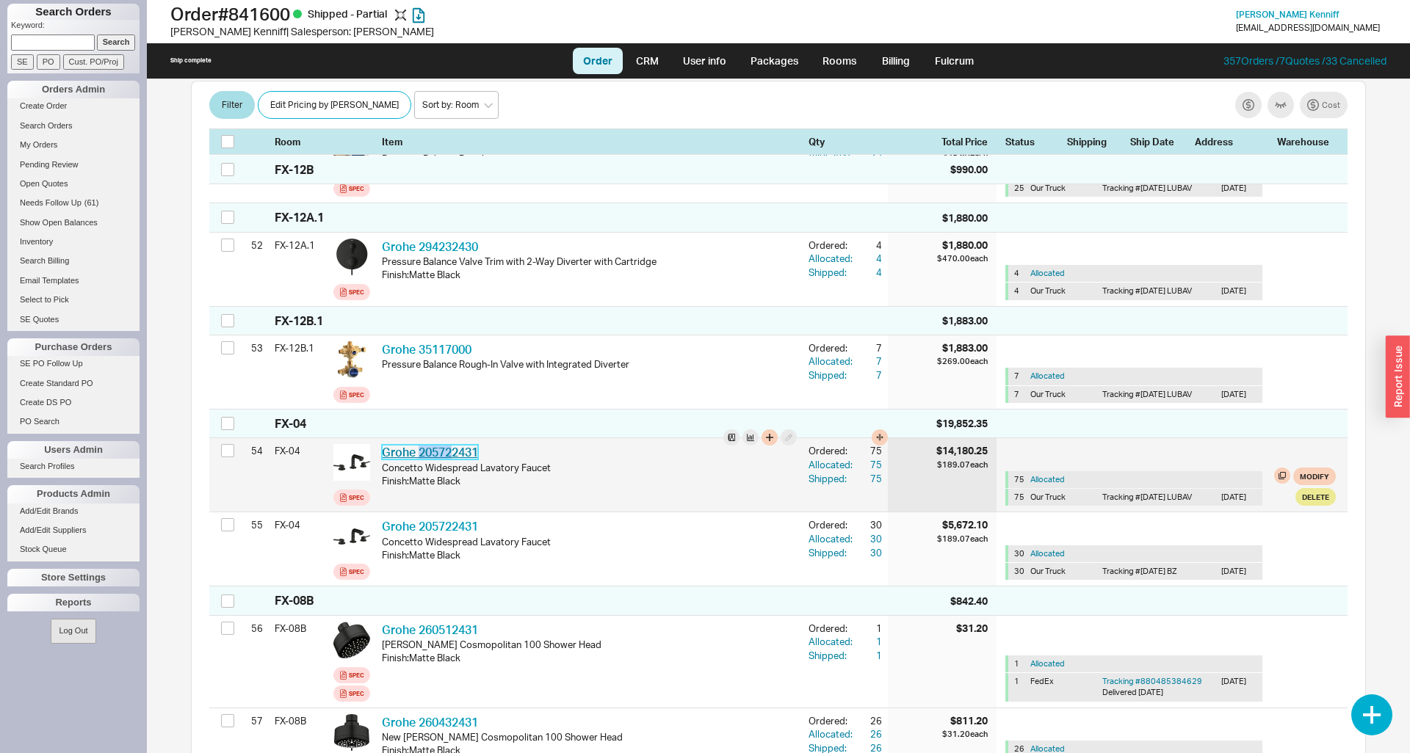
click at [471, 445] on link "Grohe 205722431" at bounding box center [430, 452] width 96 height 15
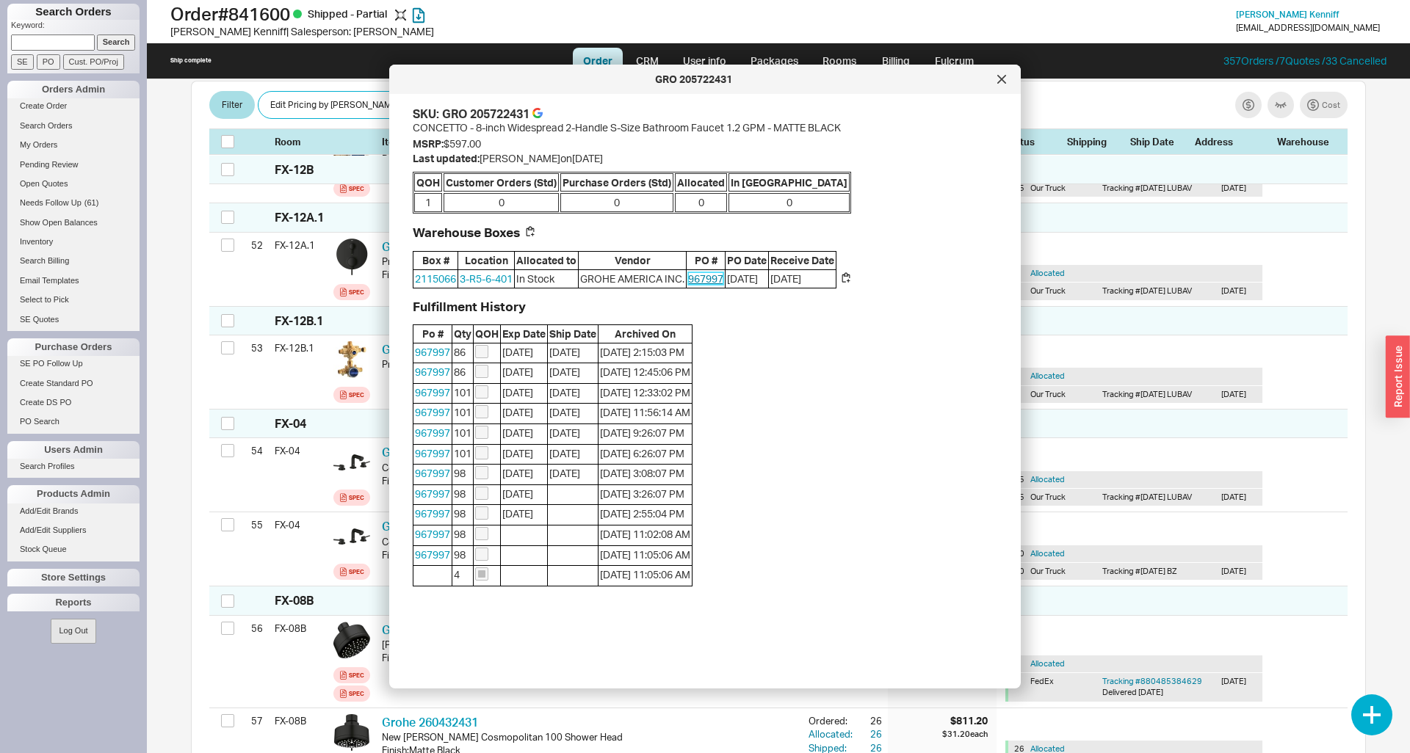
click at [708, 279] on link "967997" at bounding box center [705, 278] width 35 height 12
click at [1007, 80] on div at bounding box center [1001, 79] width 23 height 23
